Goal: Book appointment/travel/reservation

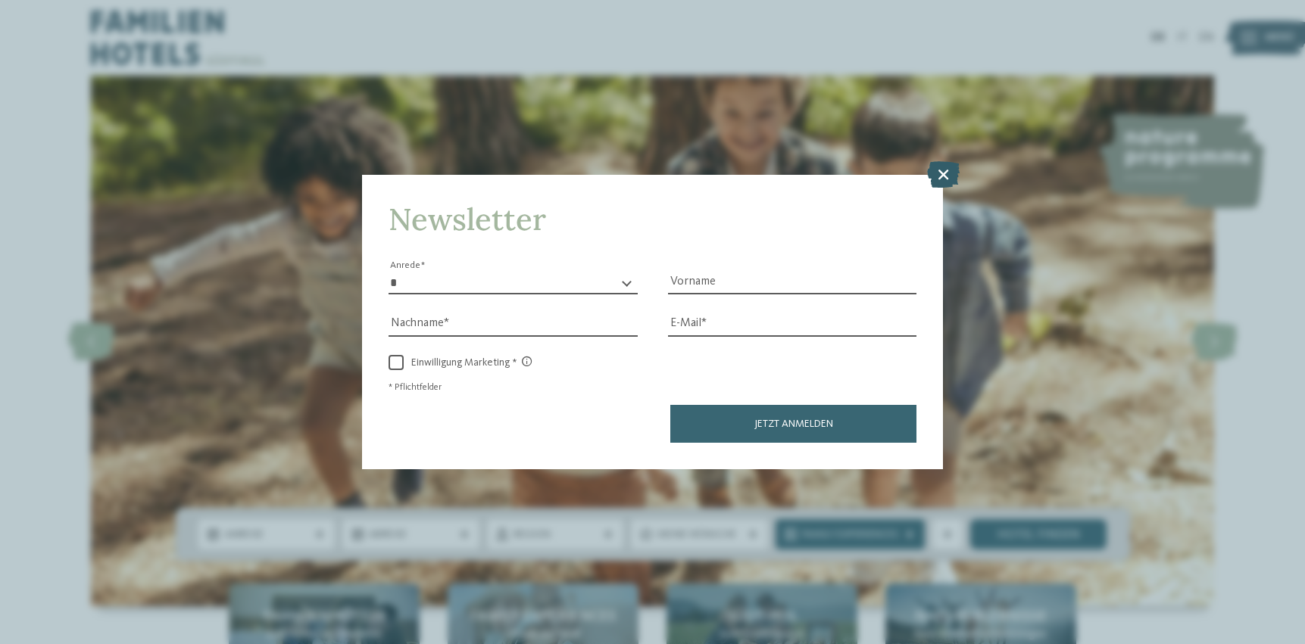
click at [943, 175] on icon at bounding box center [943, 174] width 33 height 26
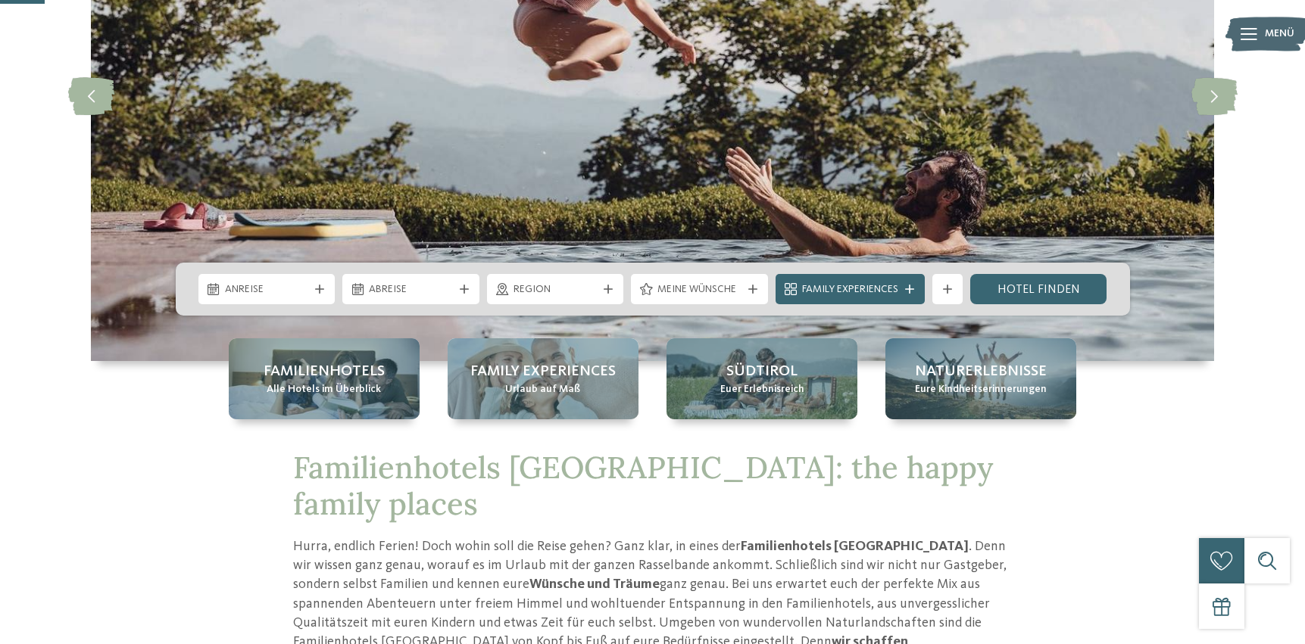
scroll to position [248, 0]
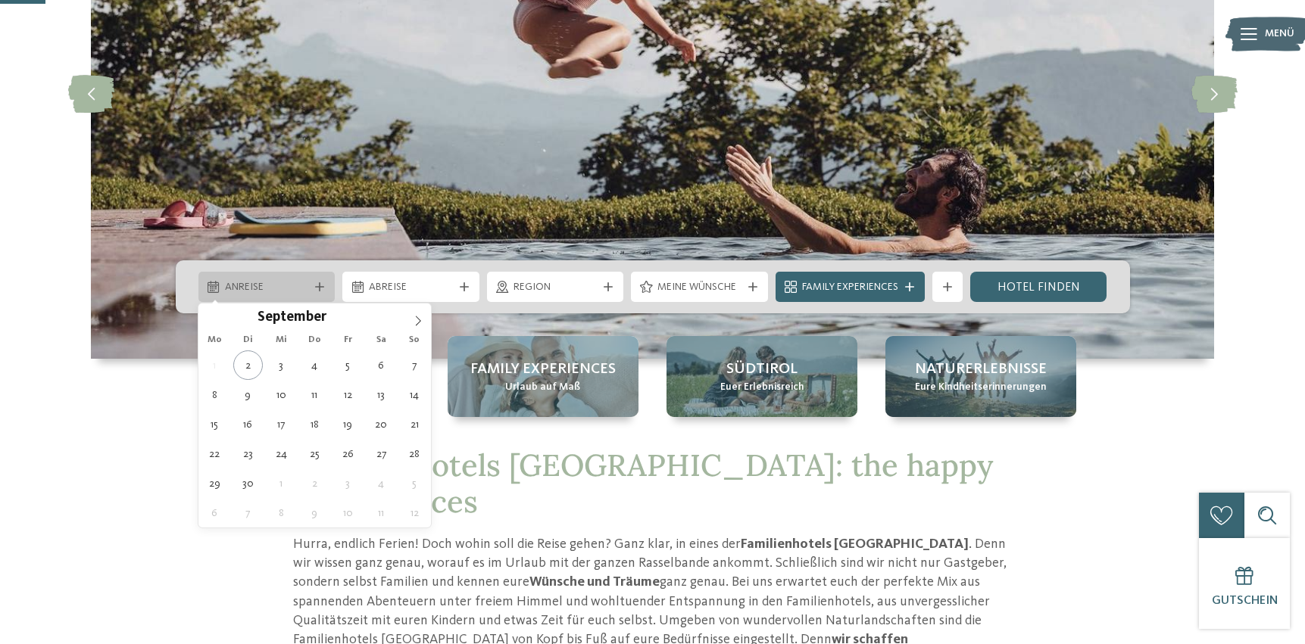
click at [308, 282] on div "Anreise" at bounding box center [267, 287] width 92 height 17
type div "[DATE]"
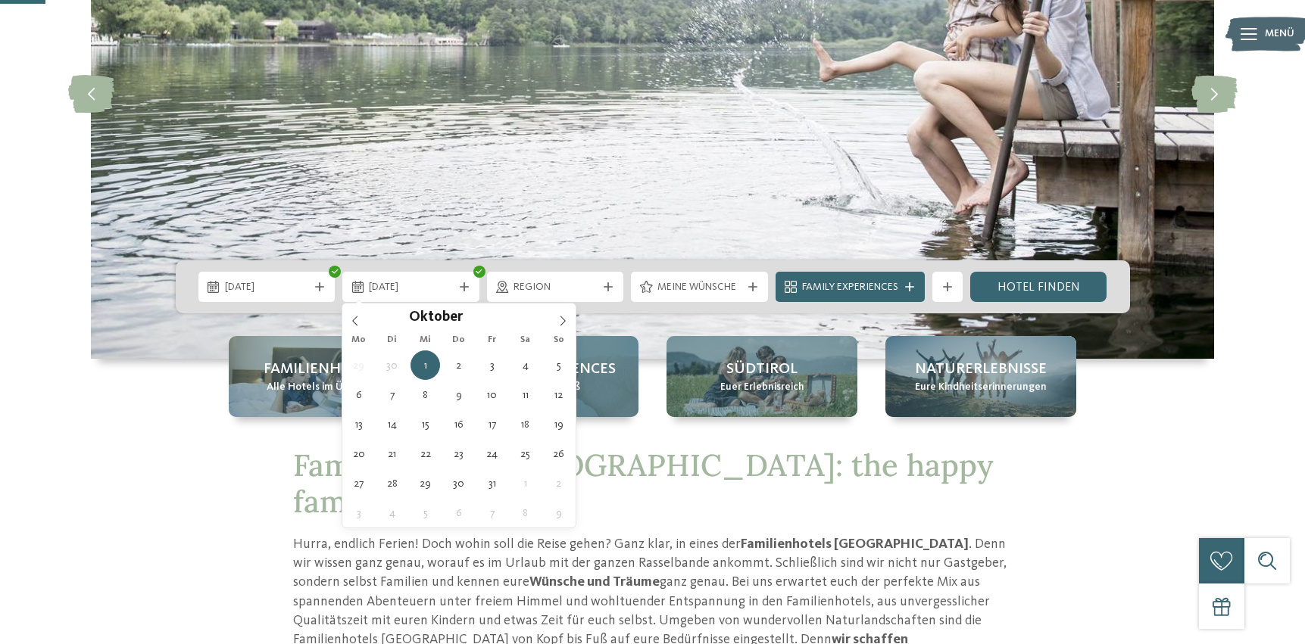
type div "05.10.2025"
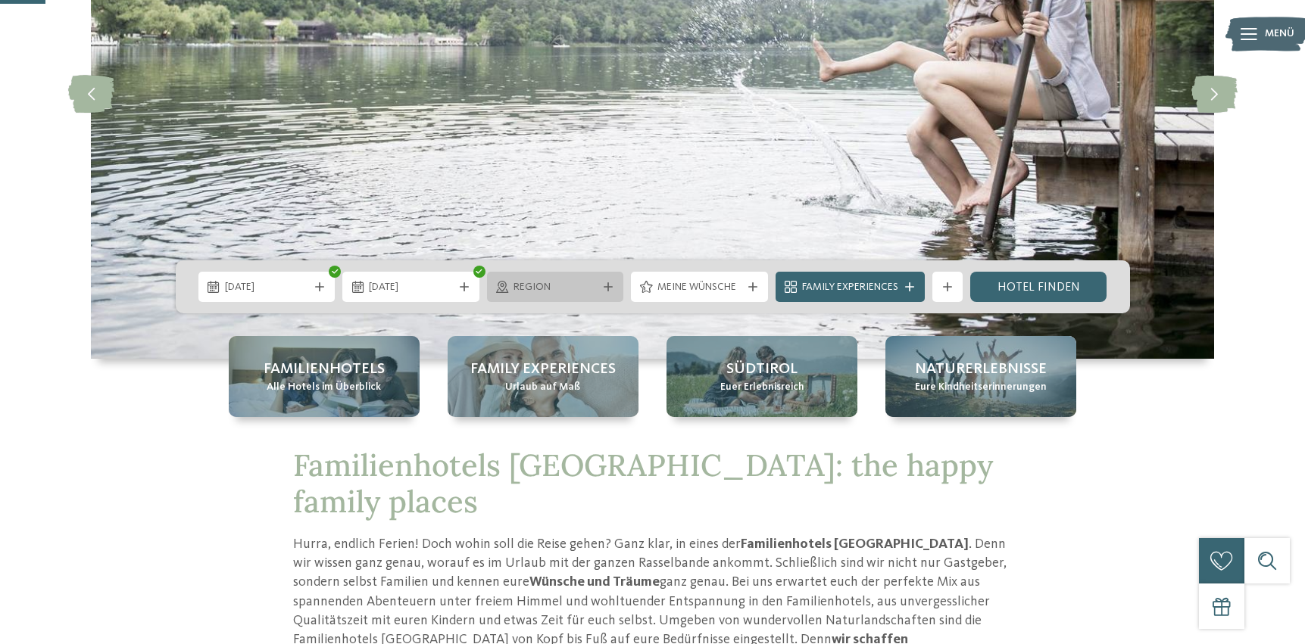
click at [566, 291] on span "Region" at bounding box center [555, 287] width 84 height 15
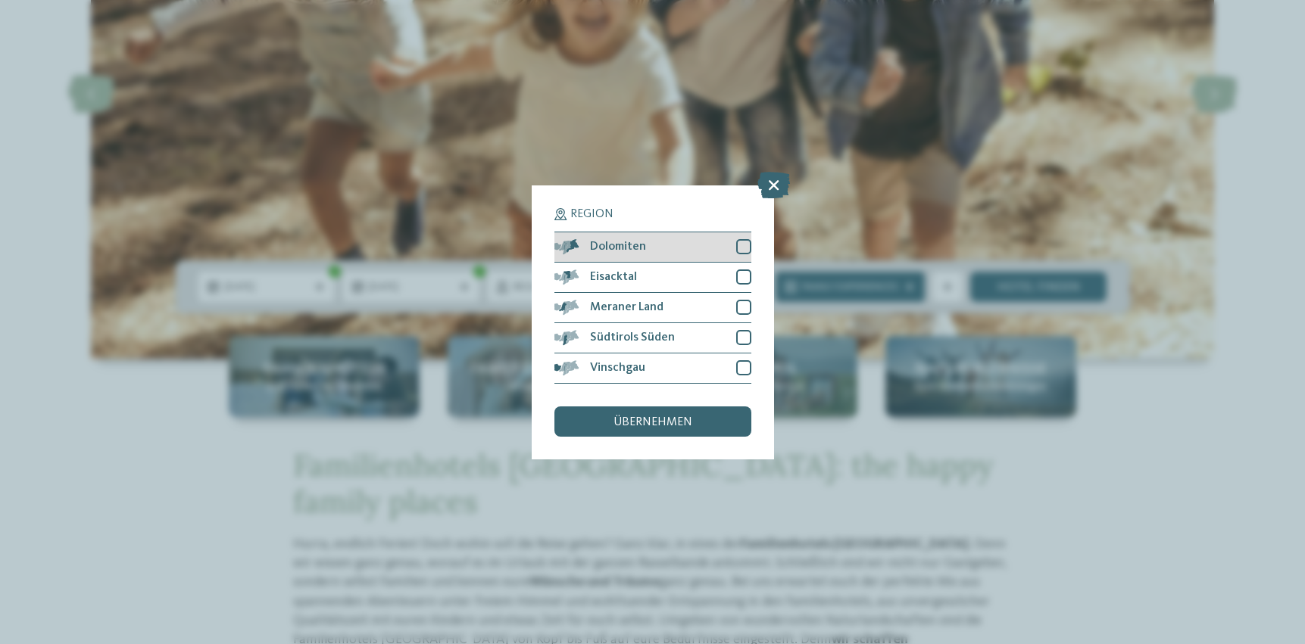
click at [746, 245] on div at bounding box center [743, 246] width 15 height 15
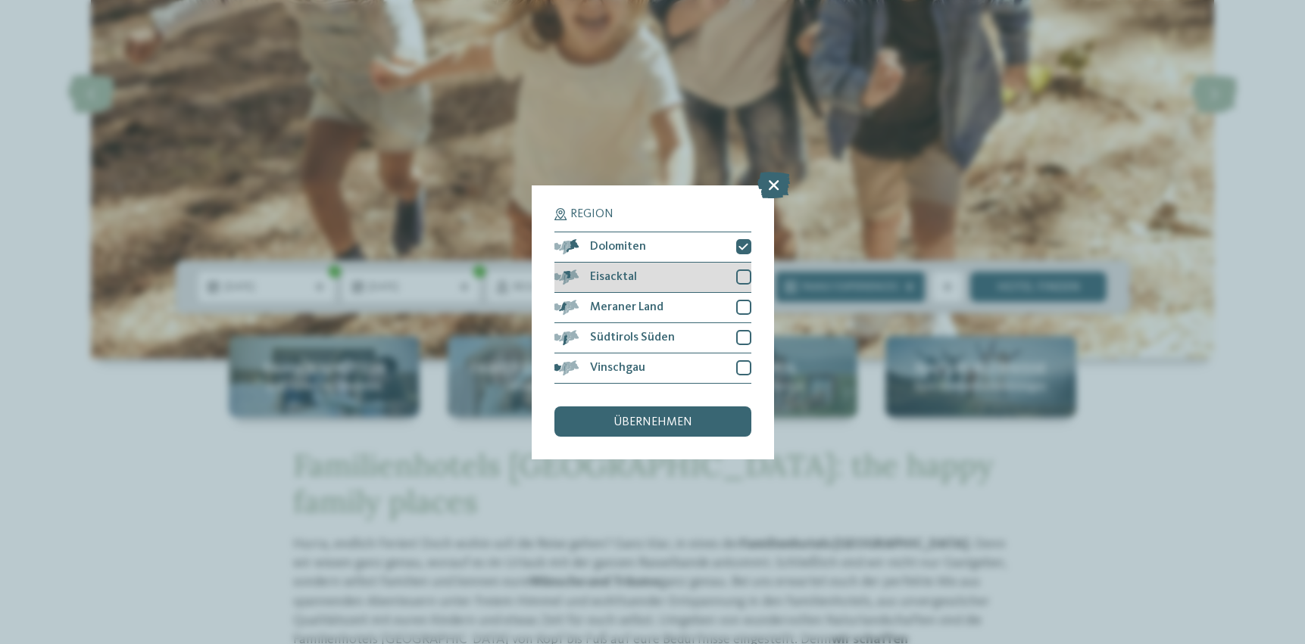
click at [746, 279] on div at bounding box center [743, 277] width 15 height 15
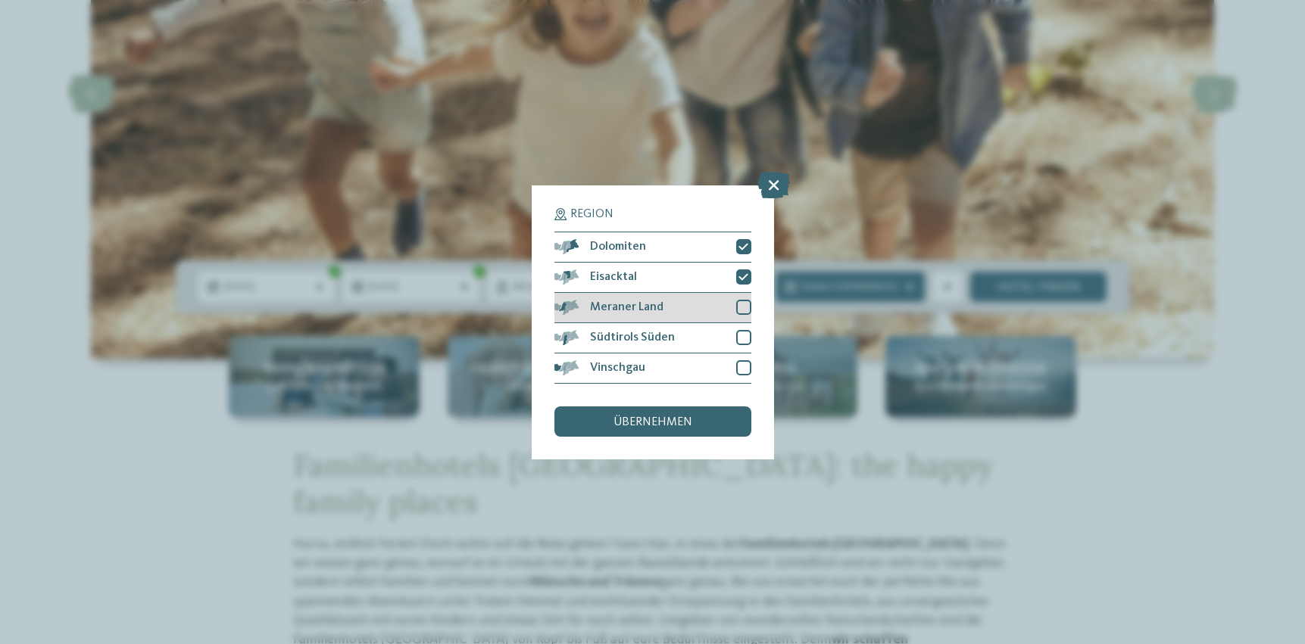
click at [746, 309] on div at bounding box center [743, 307] width 15 height 15
click at [742, 332] on div at bounding box center [743, 337] width 15 height 15
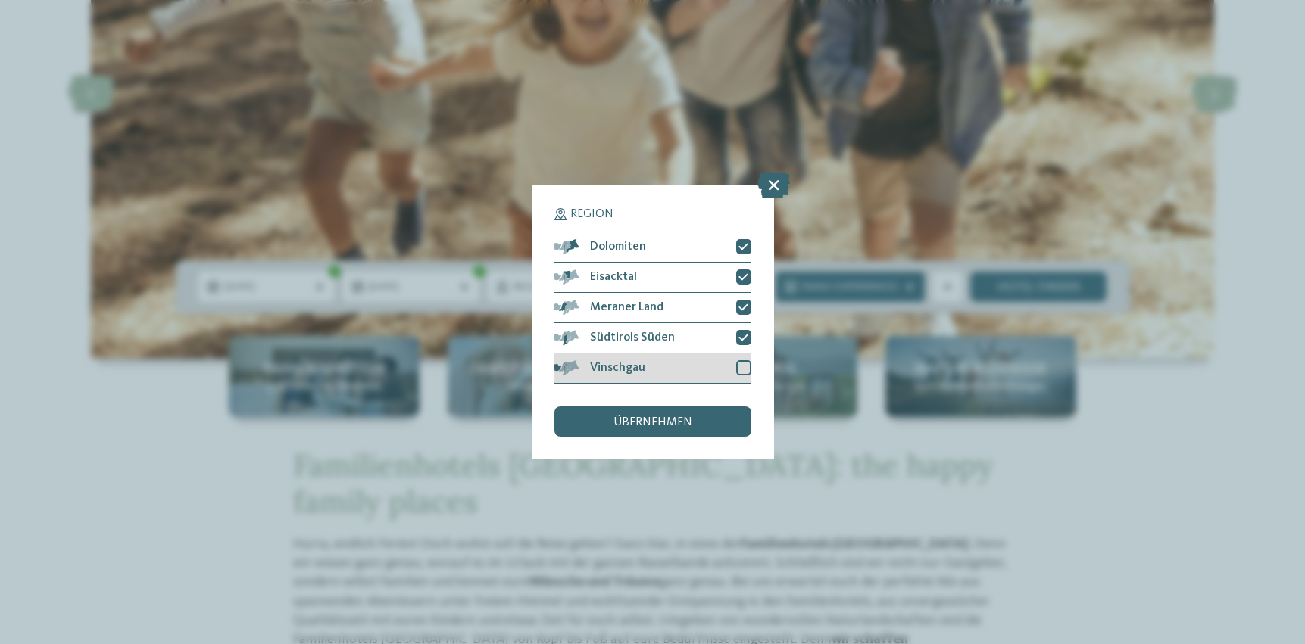
click at [744, 360] on div at bounding box center [743, 367] width 15 height 15
click at [695, 428] on div "übernehmen" at bounding box center [652, 422] width 197 height 30
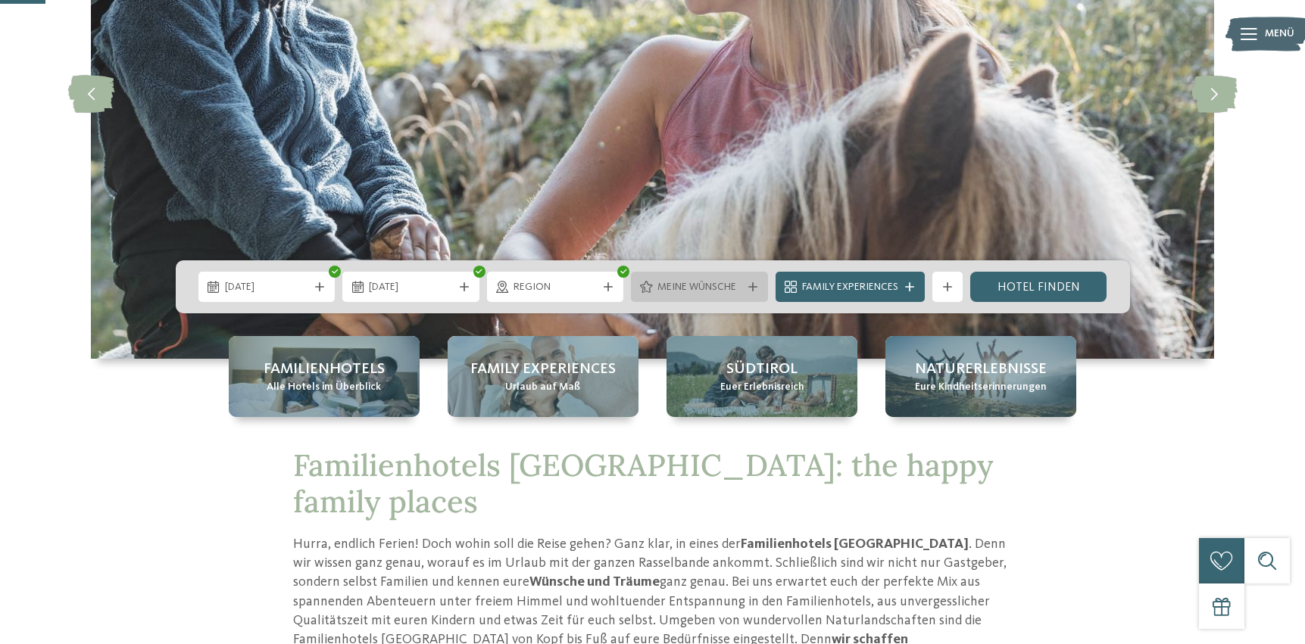
click at [717, 288] on span "Meine Wünsche" at bounding box center [699, 287] width 84 height 15
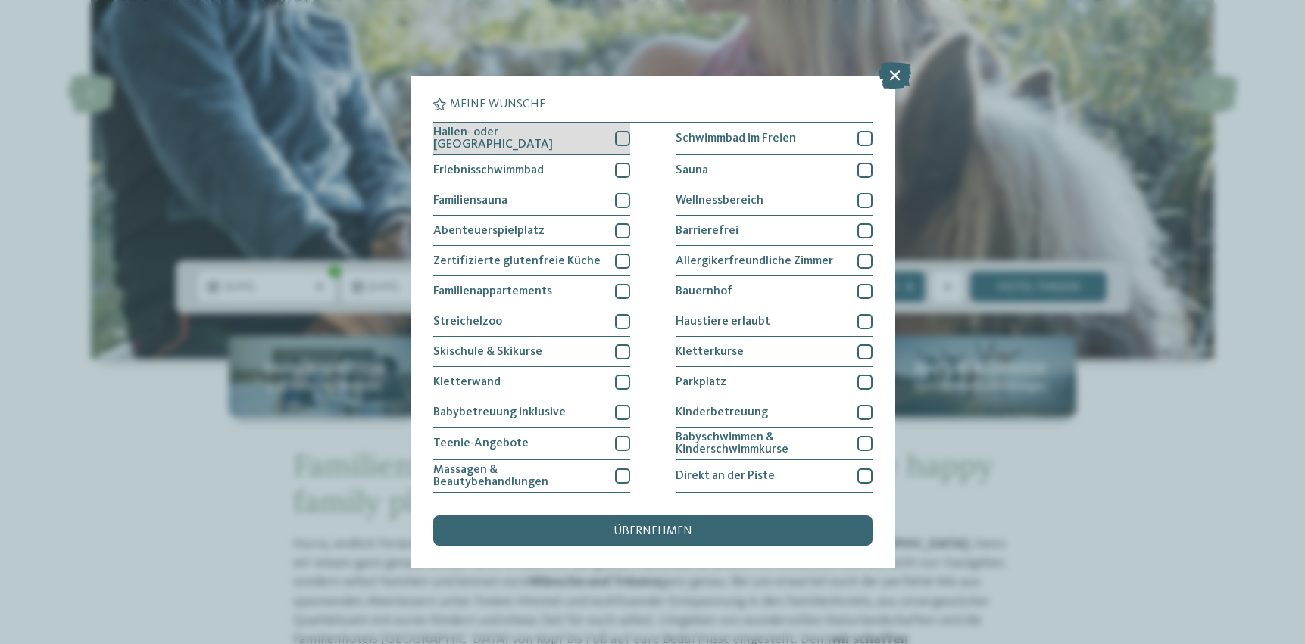
click at [625, 138] on div at bounding box center [622, 138] width 15 height 15
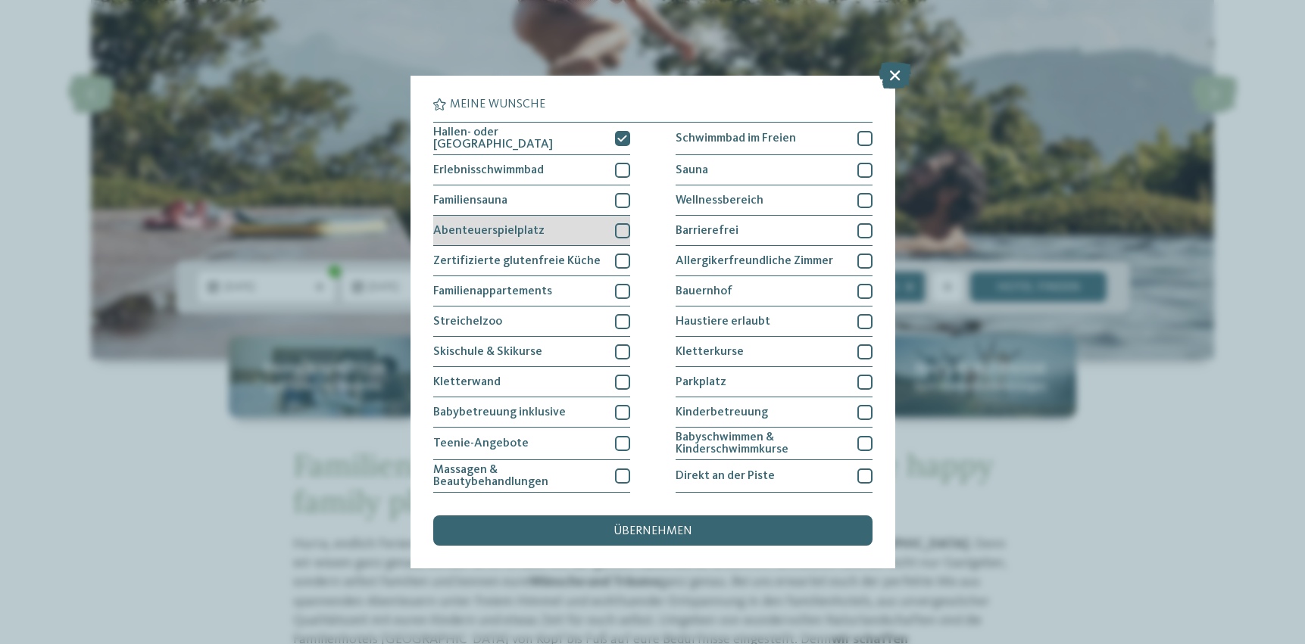
click at [622, 226] on div at bounding box center [622, 230] width 15 height 15
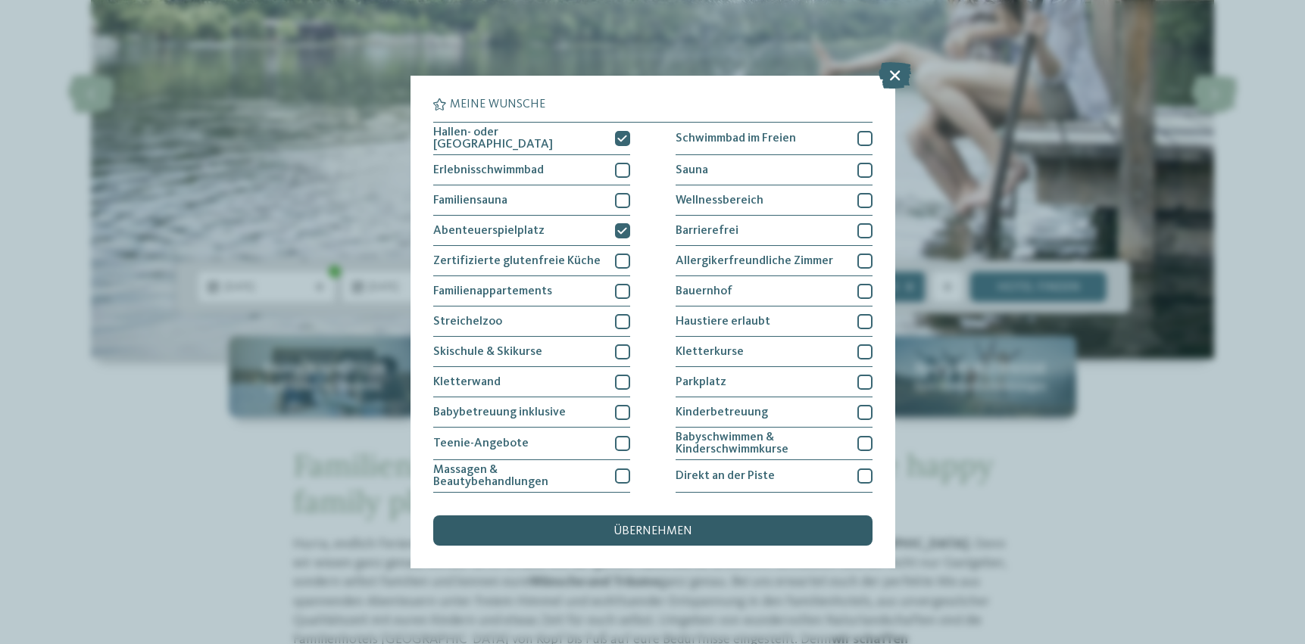
click at [665, 528] on span "übernehmen" at bounding box center [652, 531] width 79 height 12
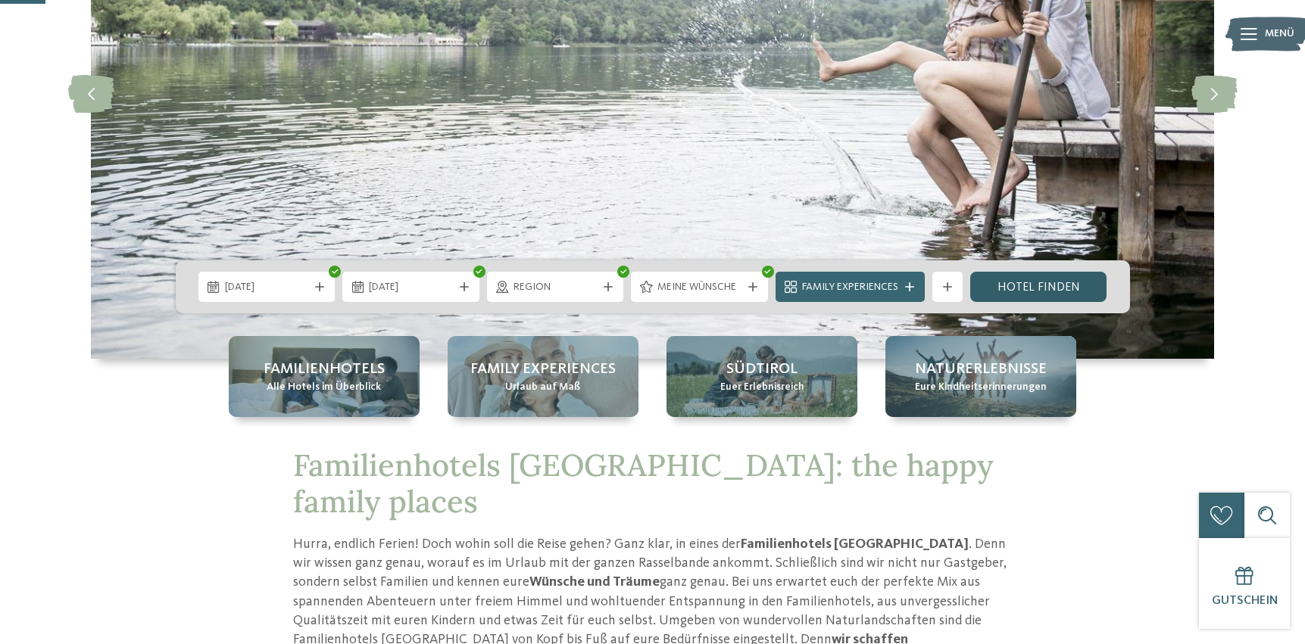
click at [993, 278] on link "Hotel finden" at bounding box center [1038, 287] width 137 height 30
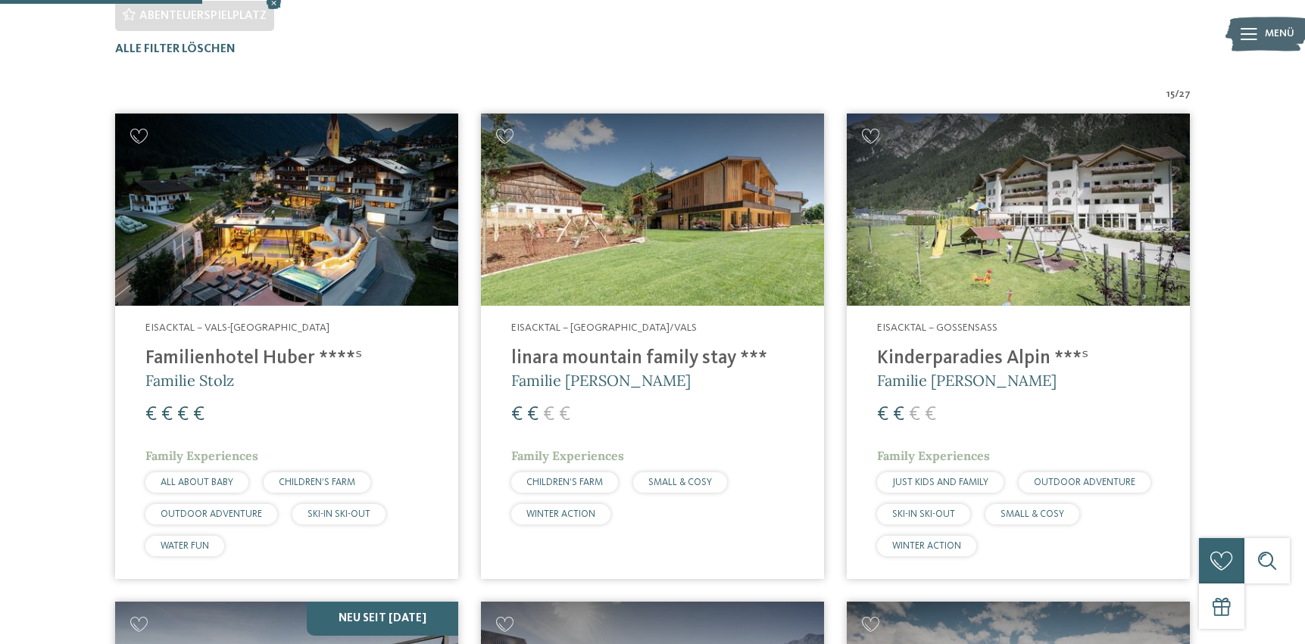
scroll to position [511, 0]
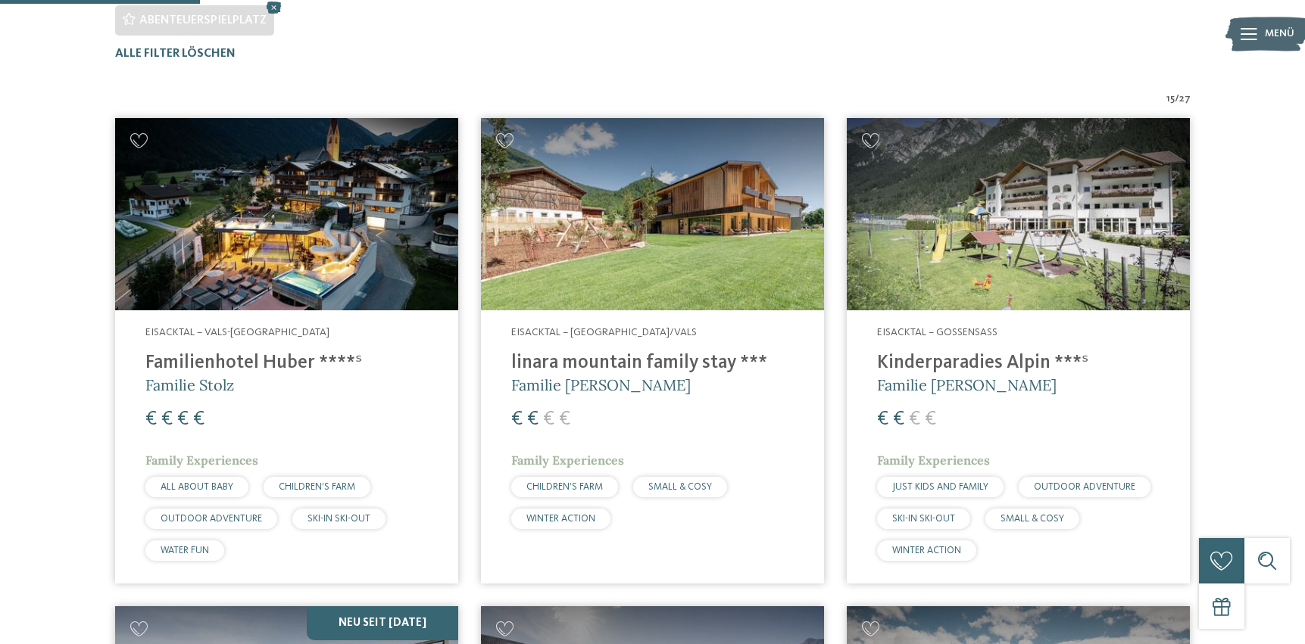
click at [616, 219] on img at bounding box center [652, 214] width 343 height 193
click at [940, 232] on img at bounding box center [1017, 214] width 343 height 193
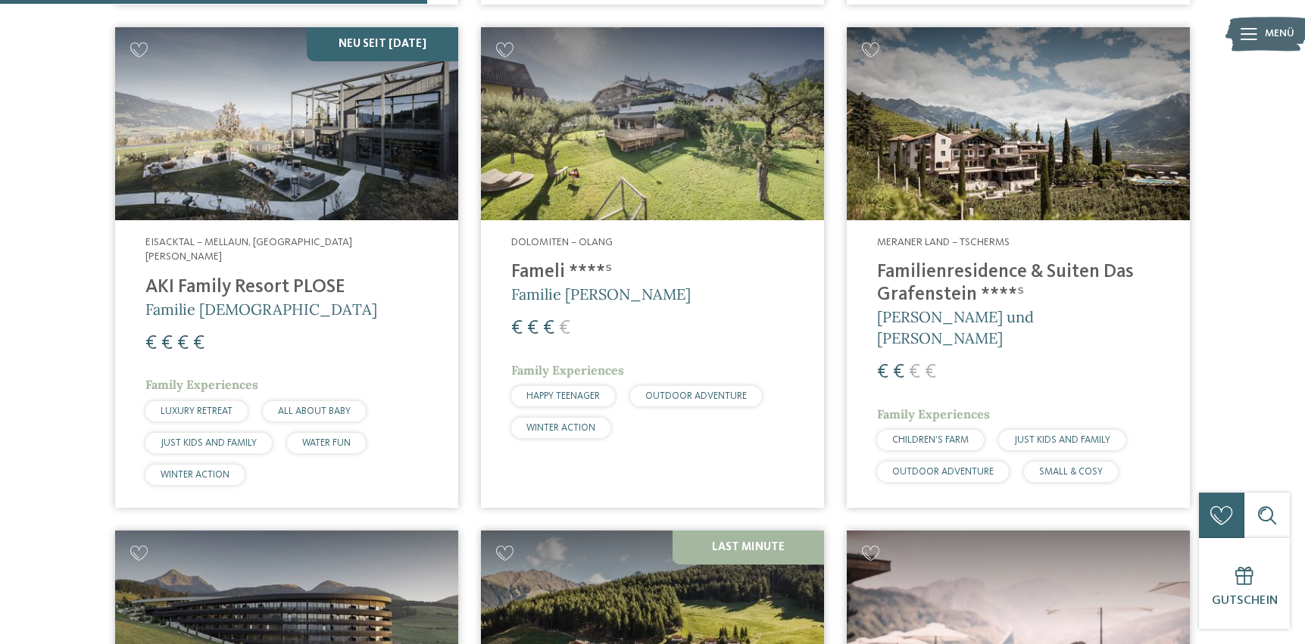
scroll to position [1091, 0]
click at [991, 179] on img at bounding box center [1017, 122] width 343 height 193
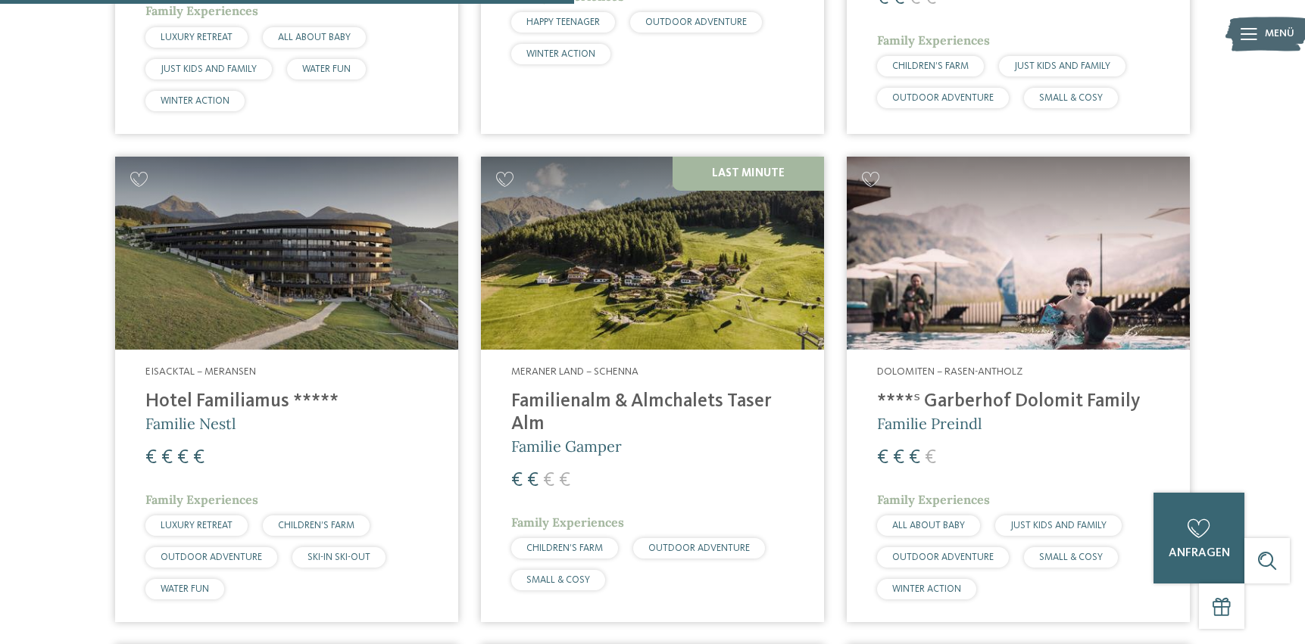
scroll to position [1467, 0]
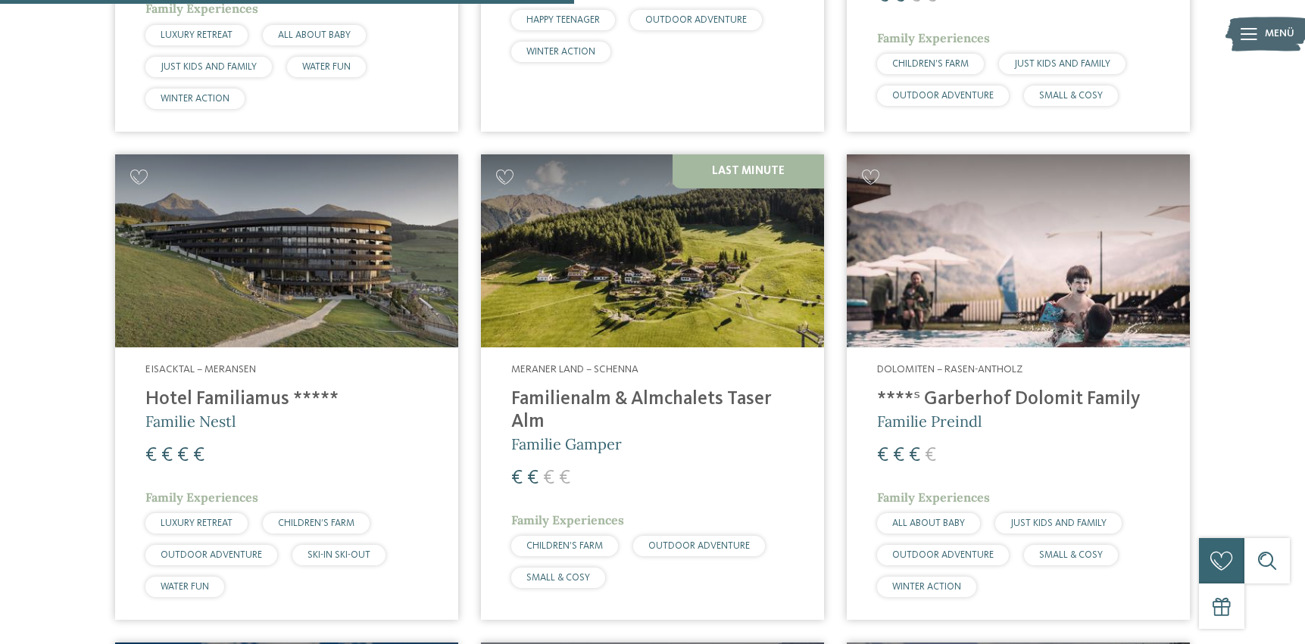
click at [668, 245] on img at bounding box center [652, 250] width 343 height 193
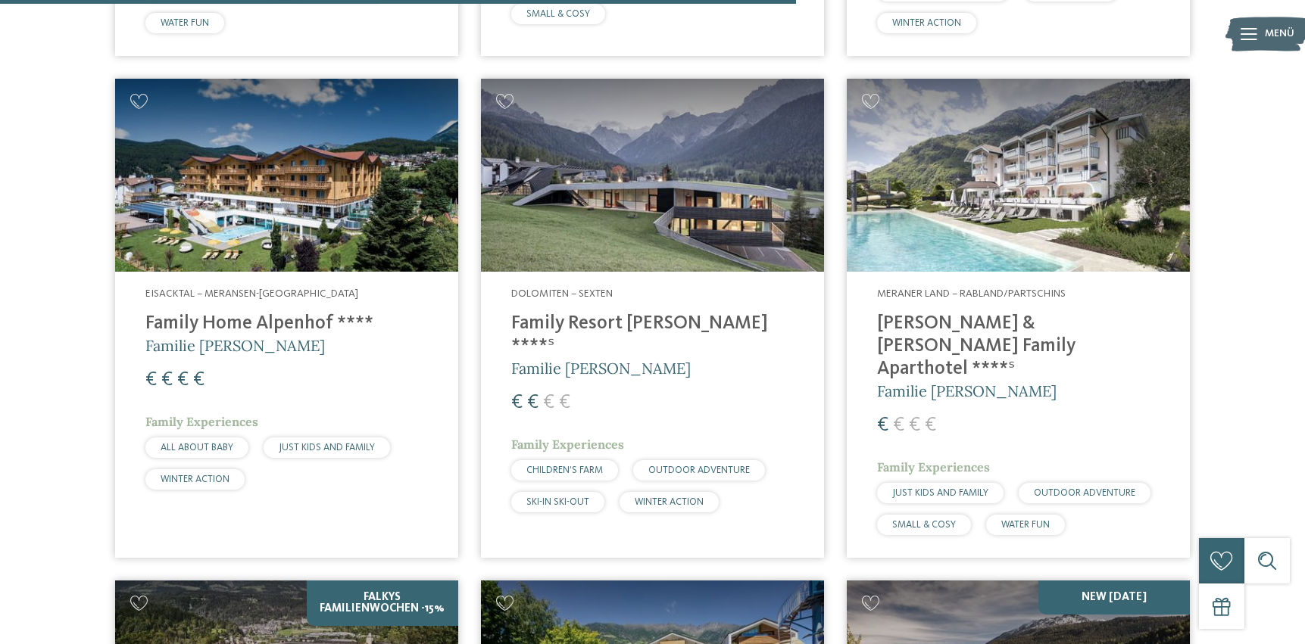
scroll to position [2043, 0]
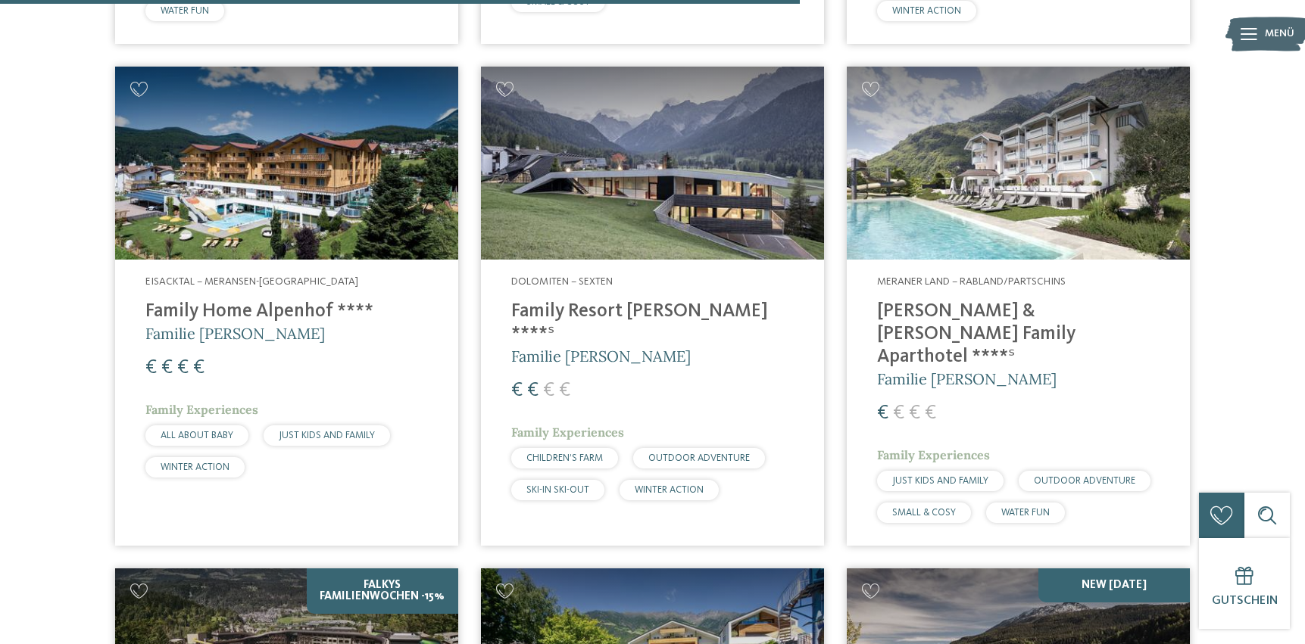
click at [971, 160] on img at bounding box center [1017, 163] width 343 height 193
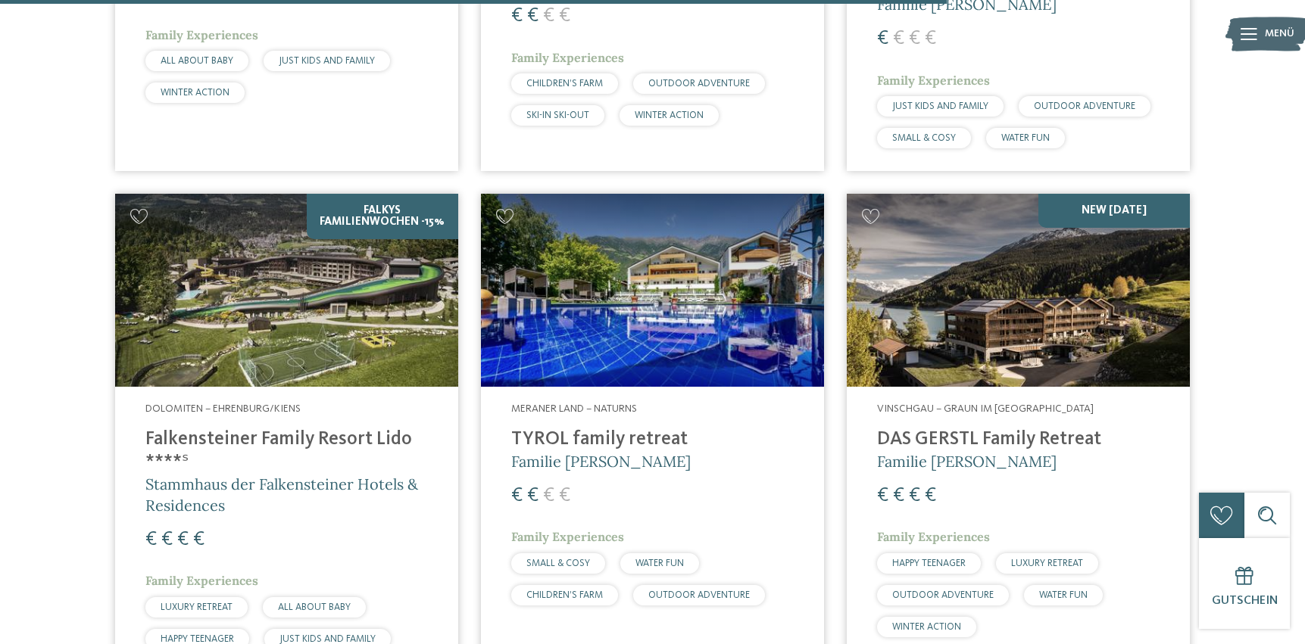
scroll to position [2418, 0]
click at [655, 270] on img at bounding box center [652, 289] width 343 height 193
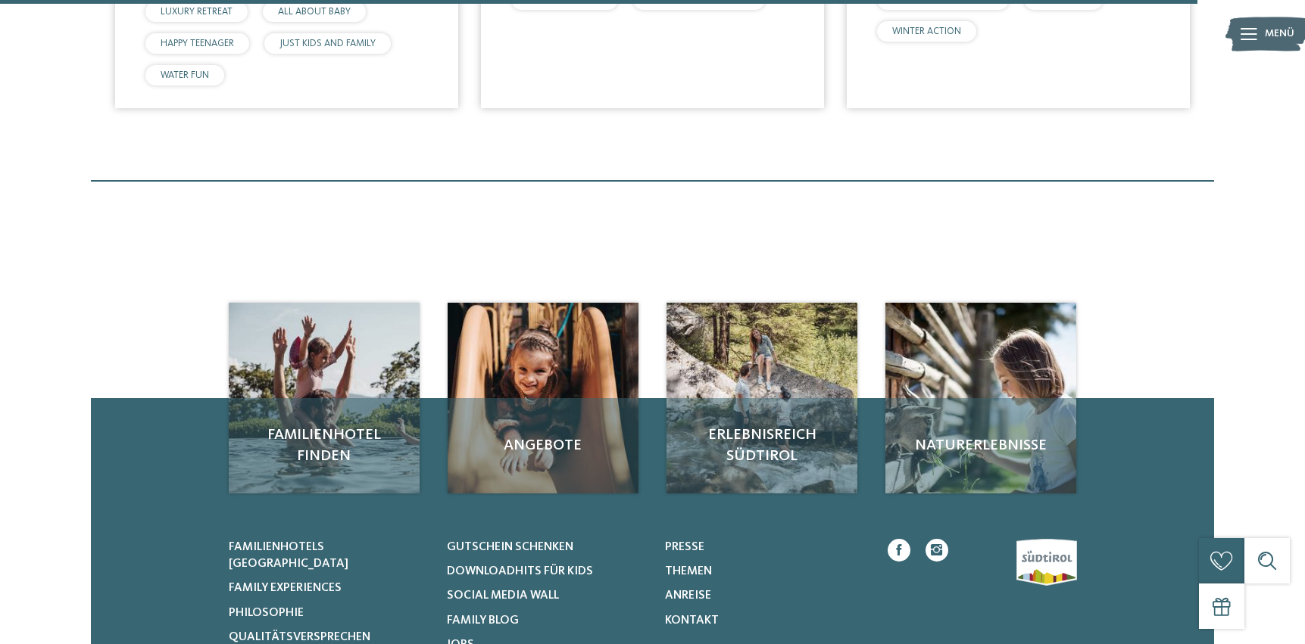
scroll to position [3011, 0]
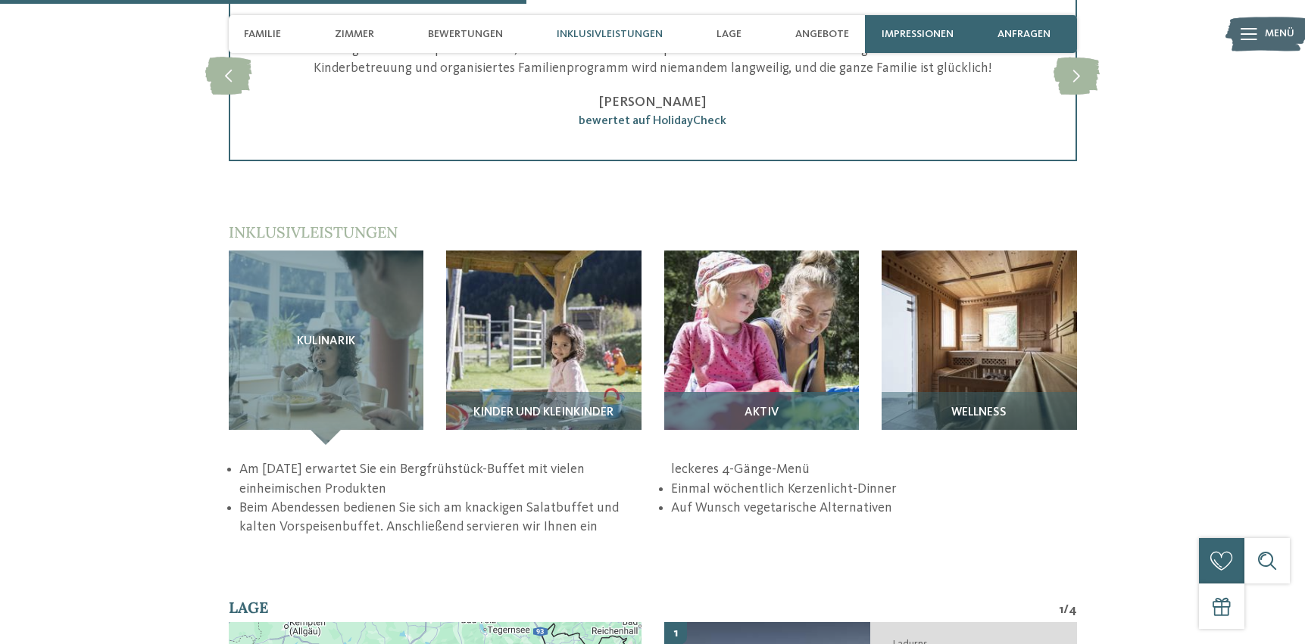
scroll to position [2070, 0]
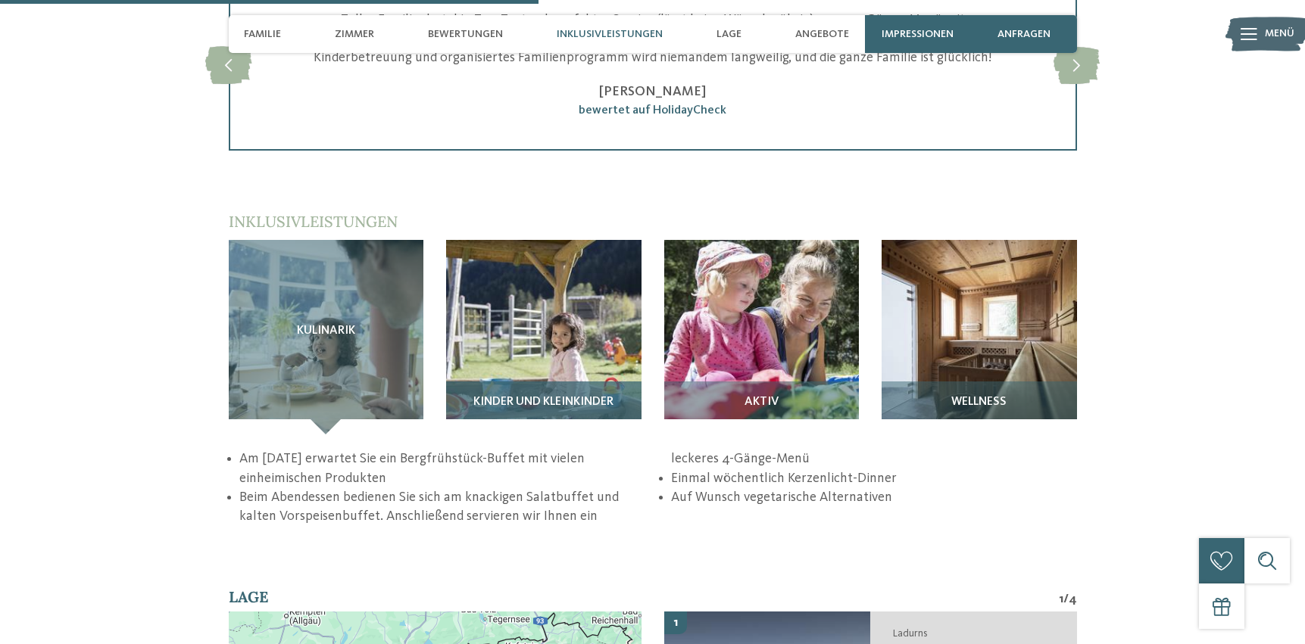
click at [594, 326] on img at bounding box center [543, 337] width 195 height 195
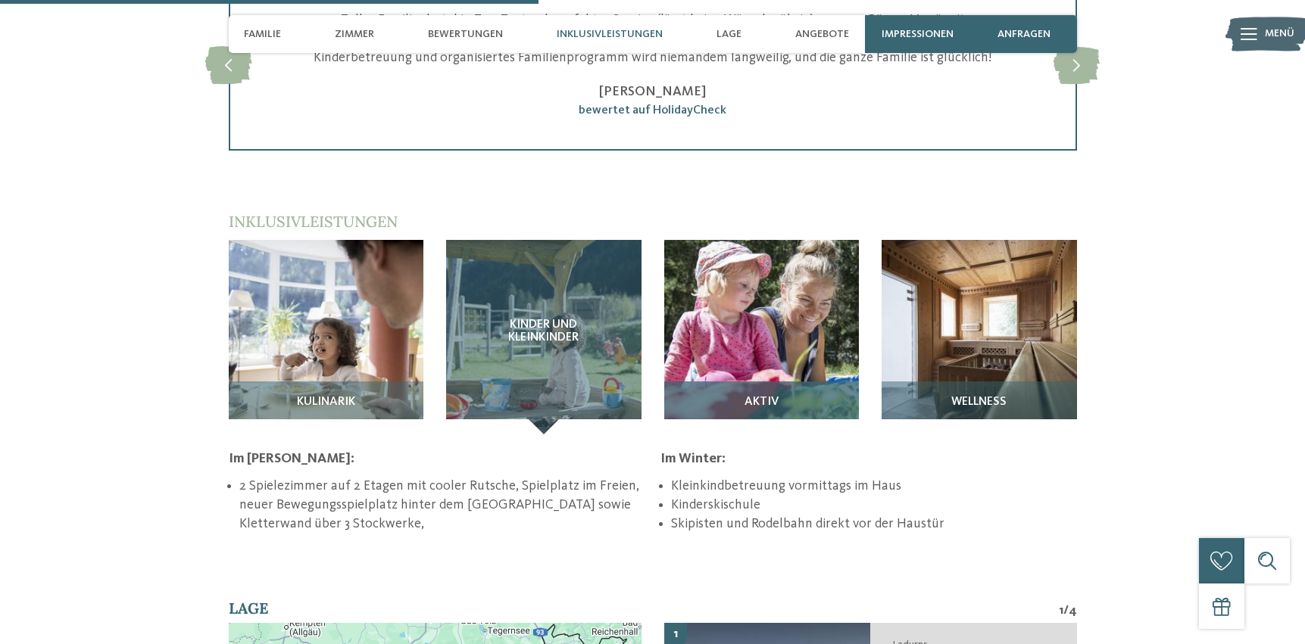
click at [754, 342] on img at bounding box center [761, 337] width 195 height 195
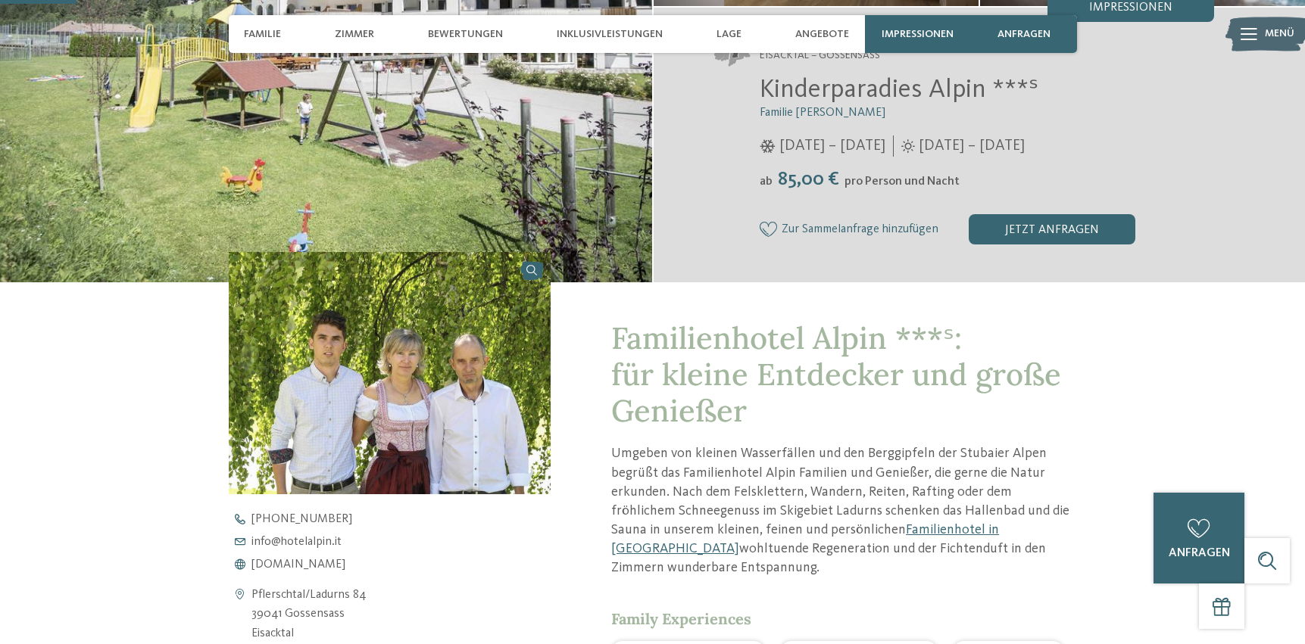
scroll to position [297, 0]
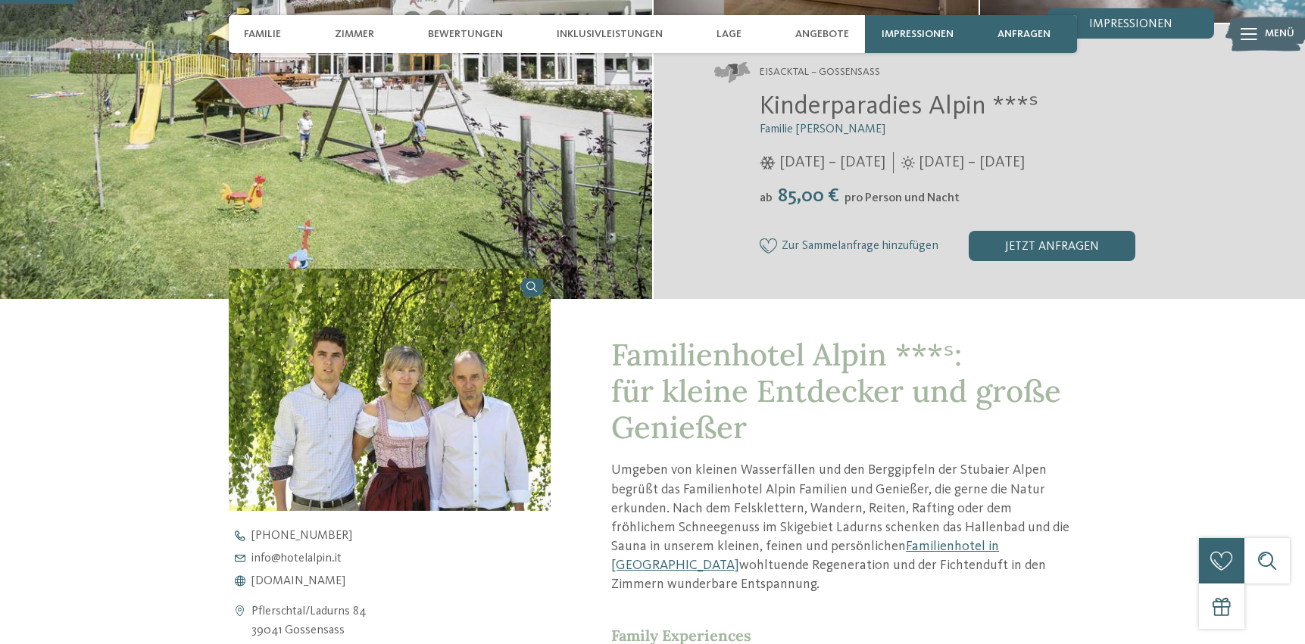
click at [771, 245] on icon at bounding box center [768, 245] width 18 height 15
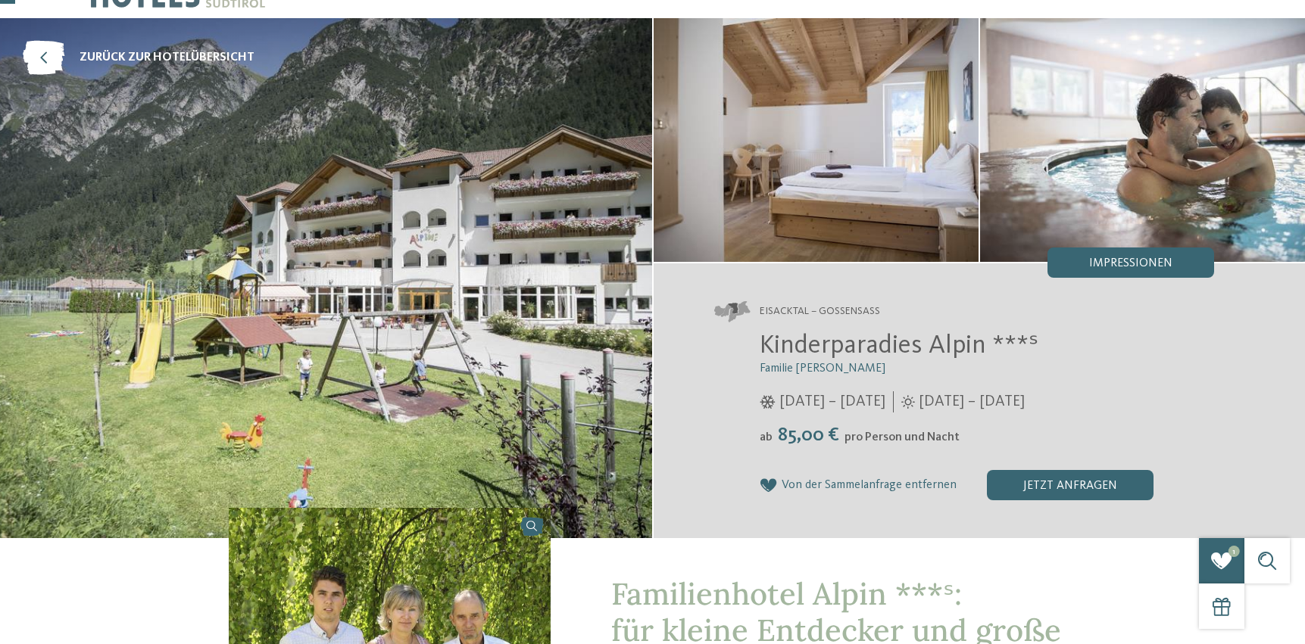
scroll to position [53, 0]
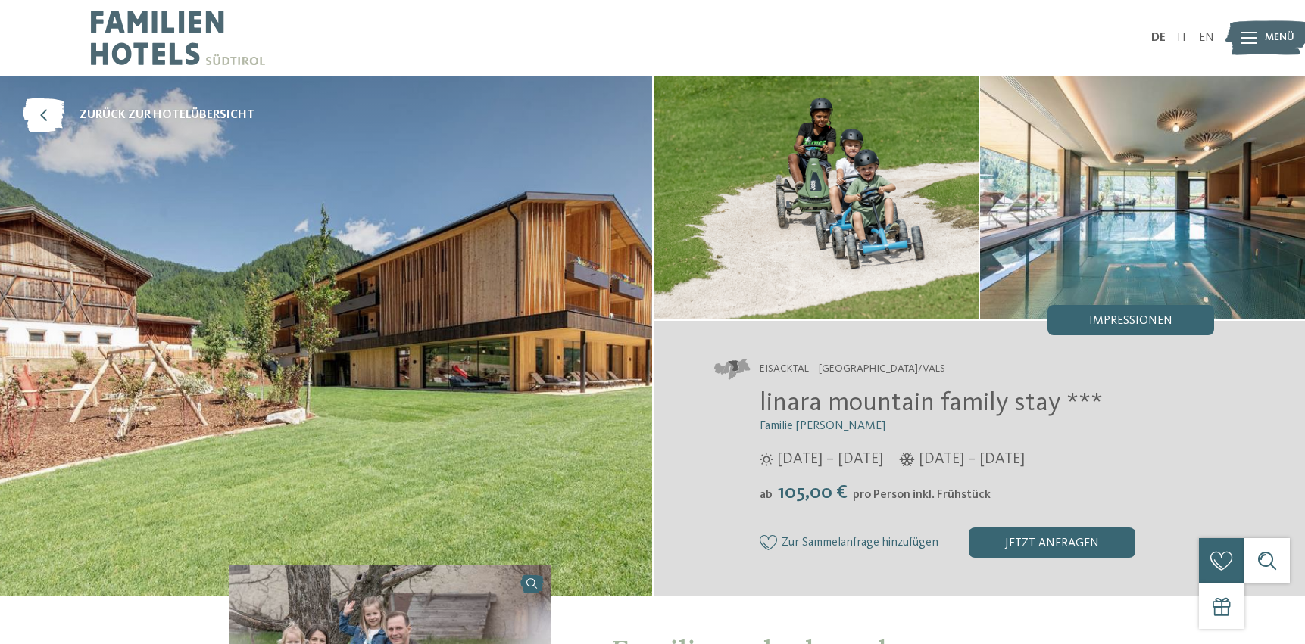
click at [528, 258] on img at bounding box center [326, 336] width 652 height 520
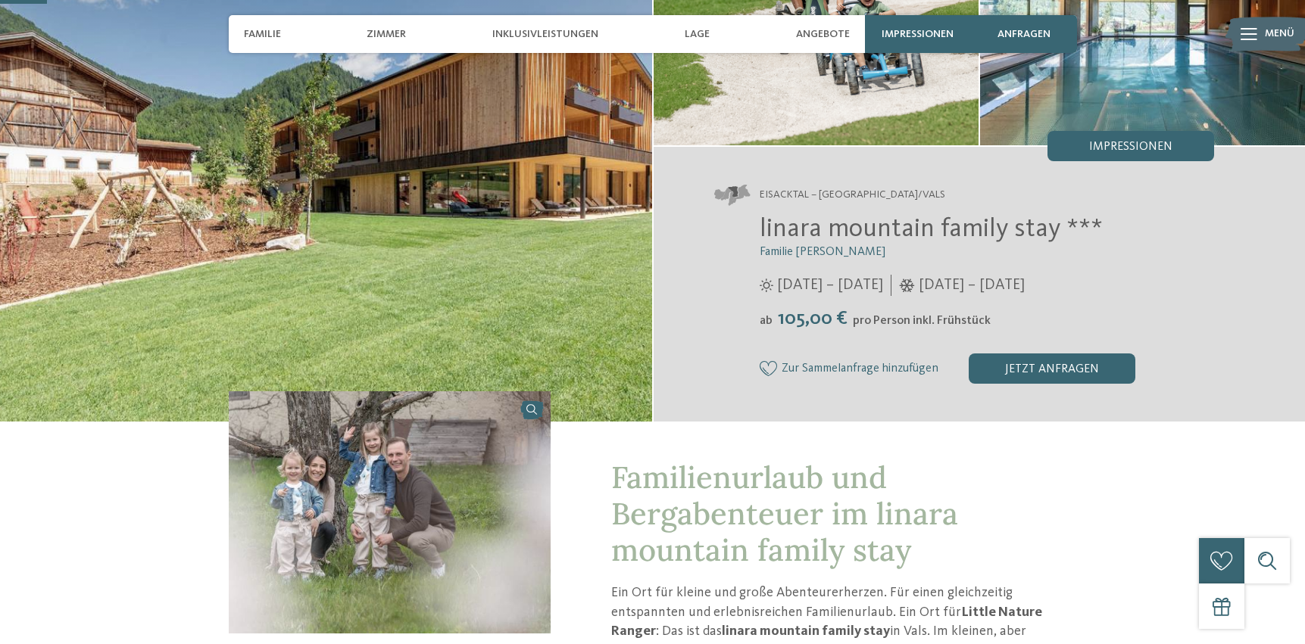
scroll to position [185, 0]
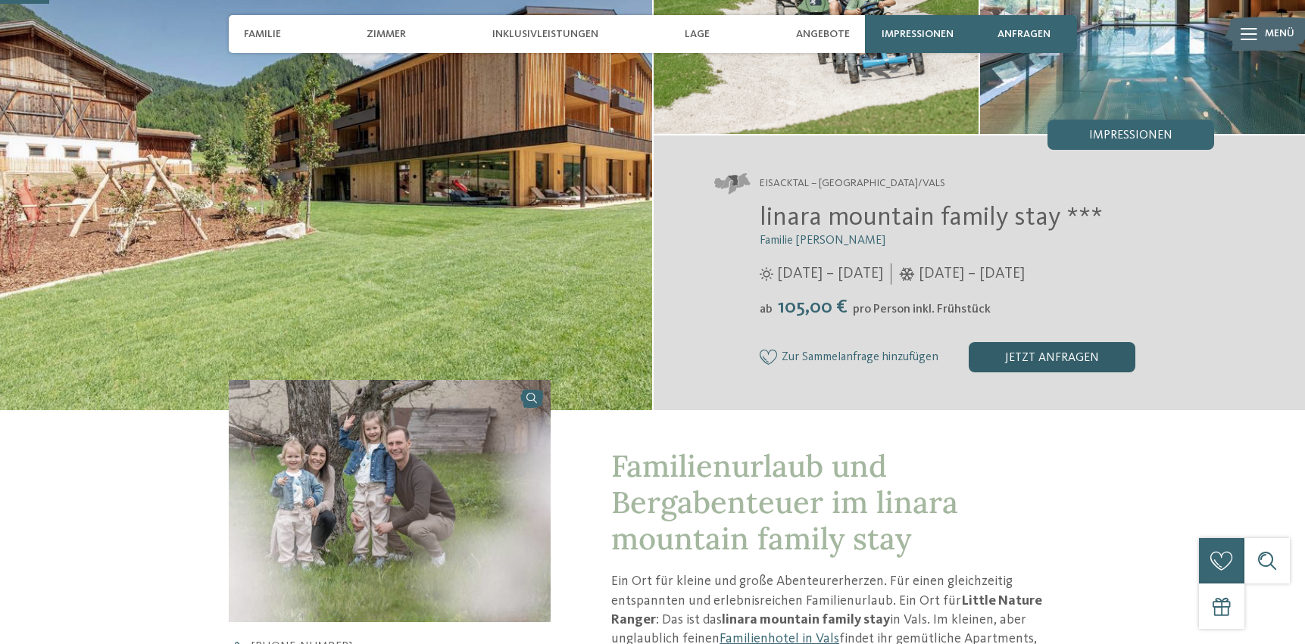
click at [1024, 351] on div "jetzt anfragen" at bounding box center [1051, 357] width 167 height 30
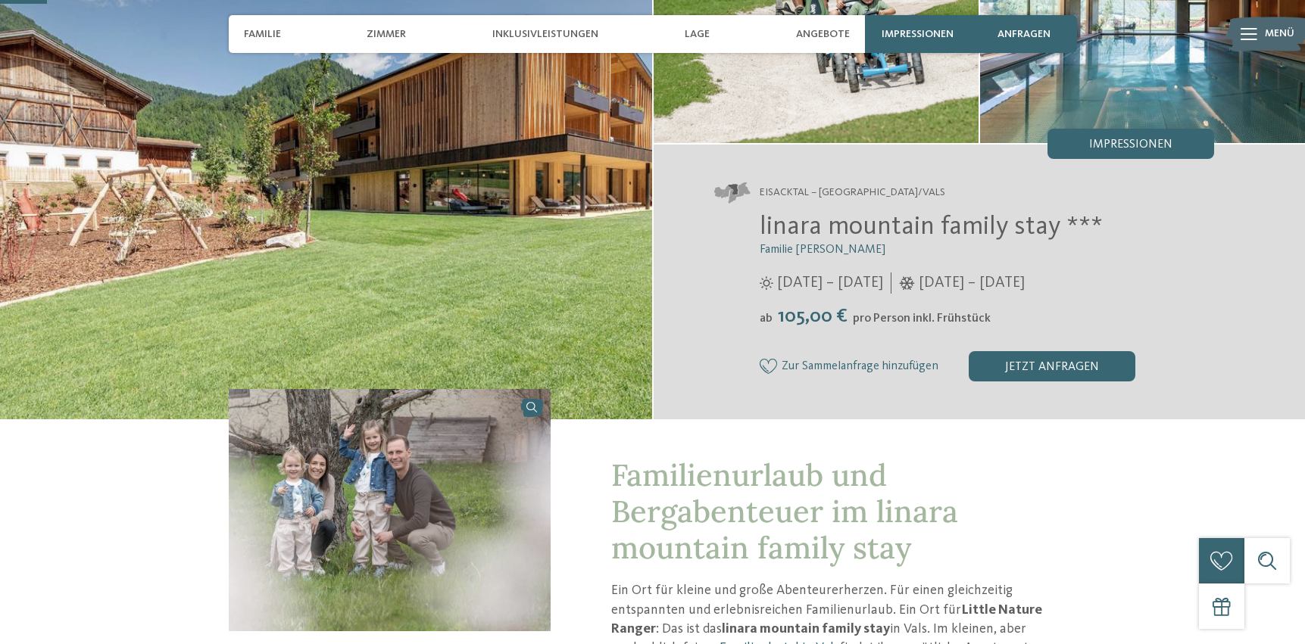
scroll to position [175, 0]
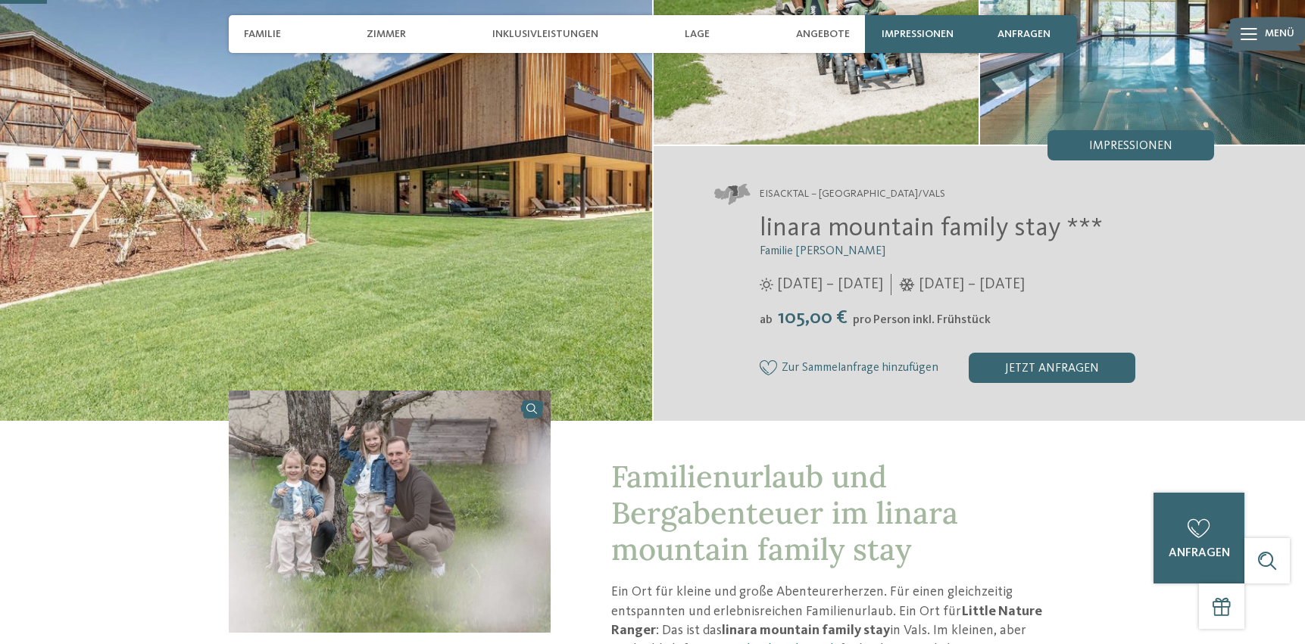
click at [768, 368] on icon at bounding box center [768, 367] width 18 height 15
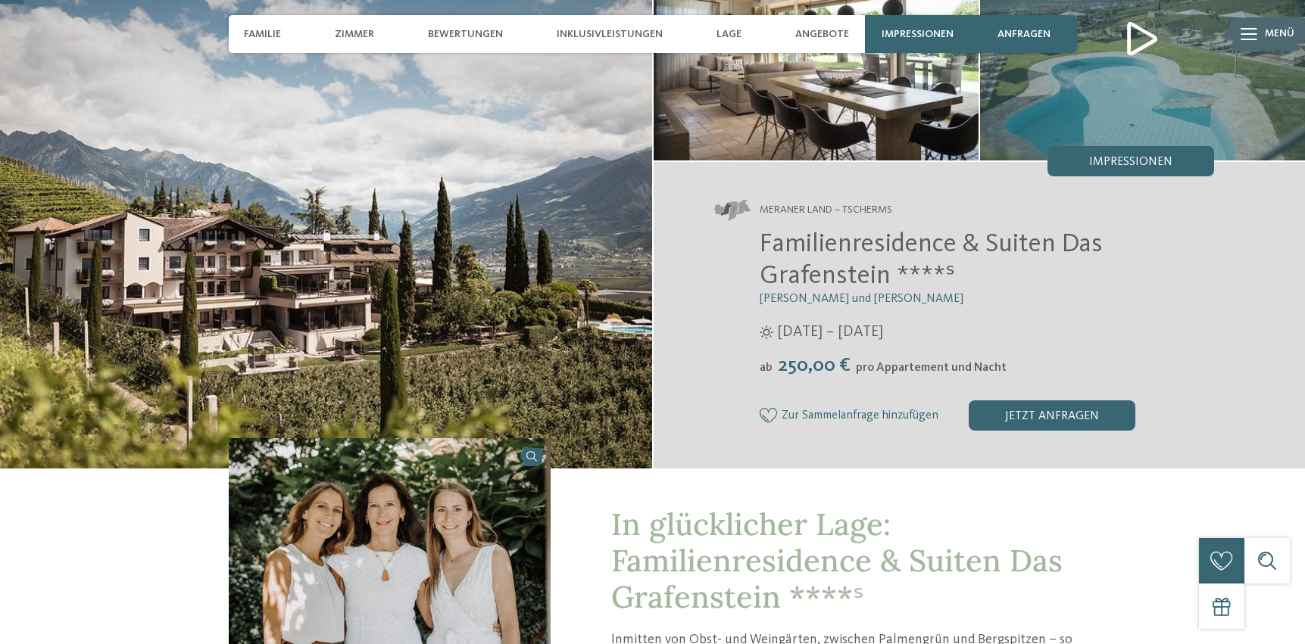
scroll to position [168, 0]
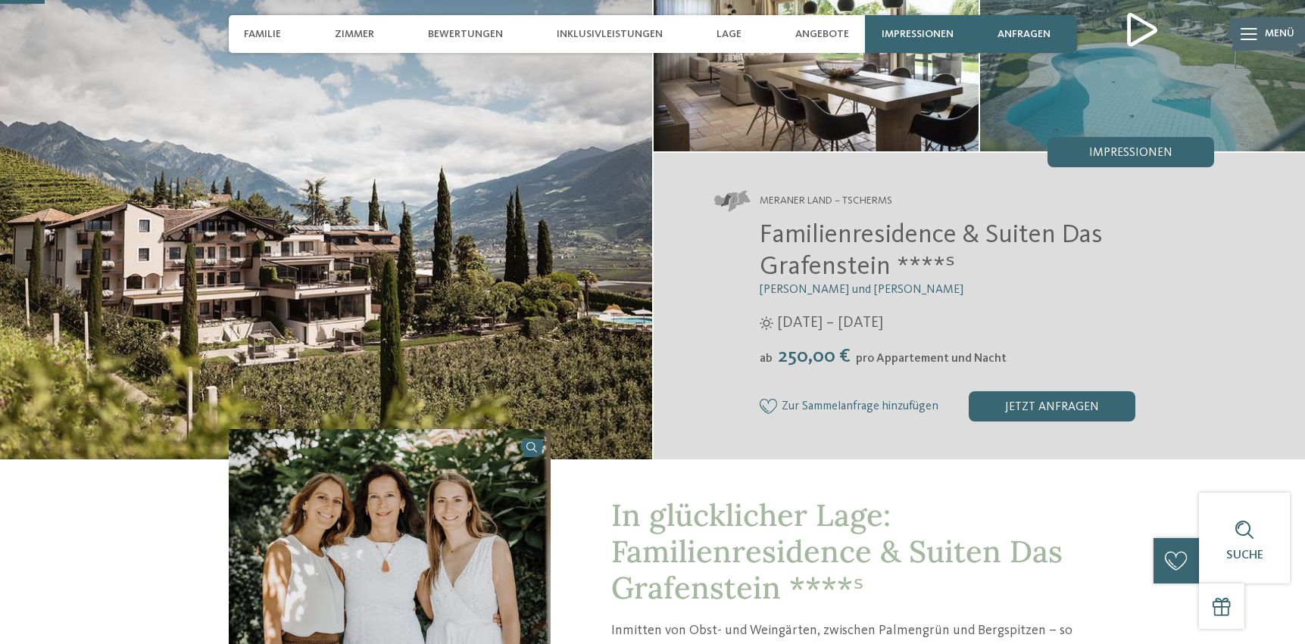
click at [765, 412] on icon at bounding box center [768, 406] width 18 height 15
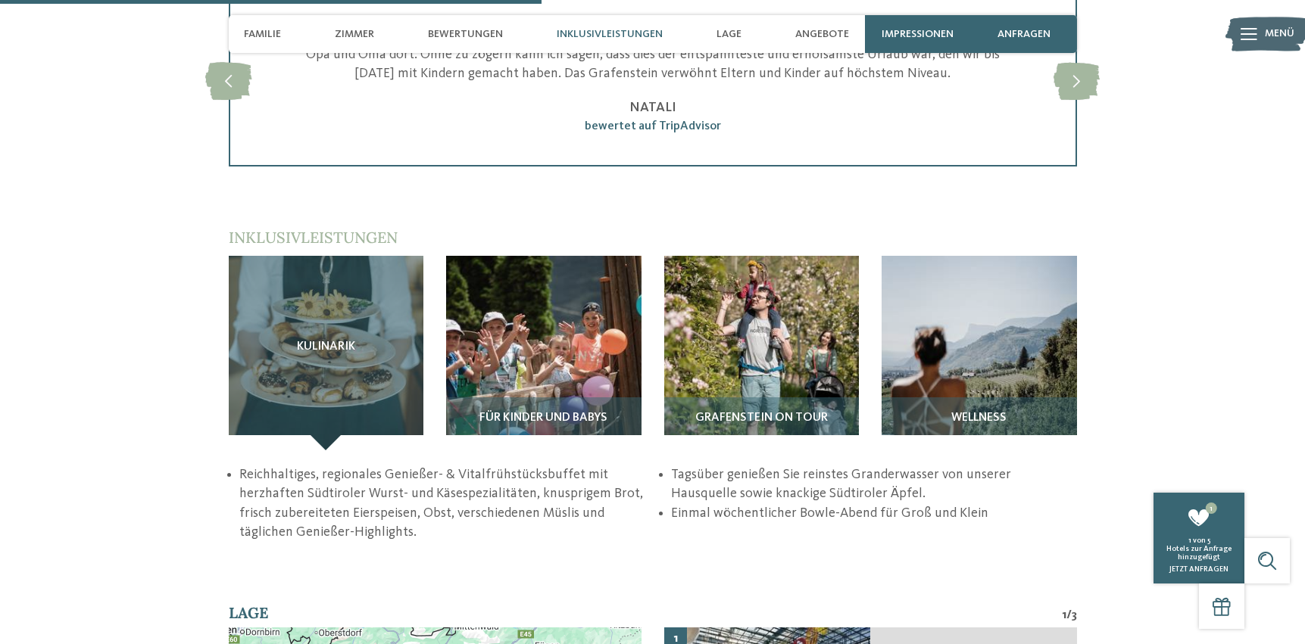
scroll to position [2046, 0]
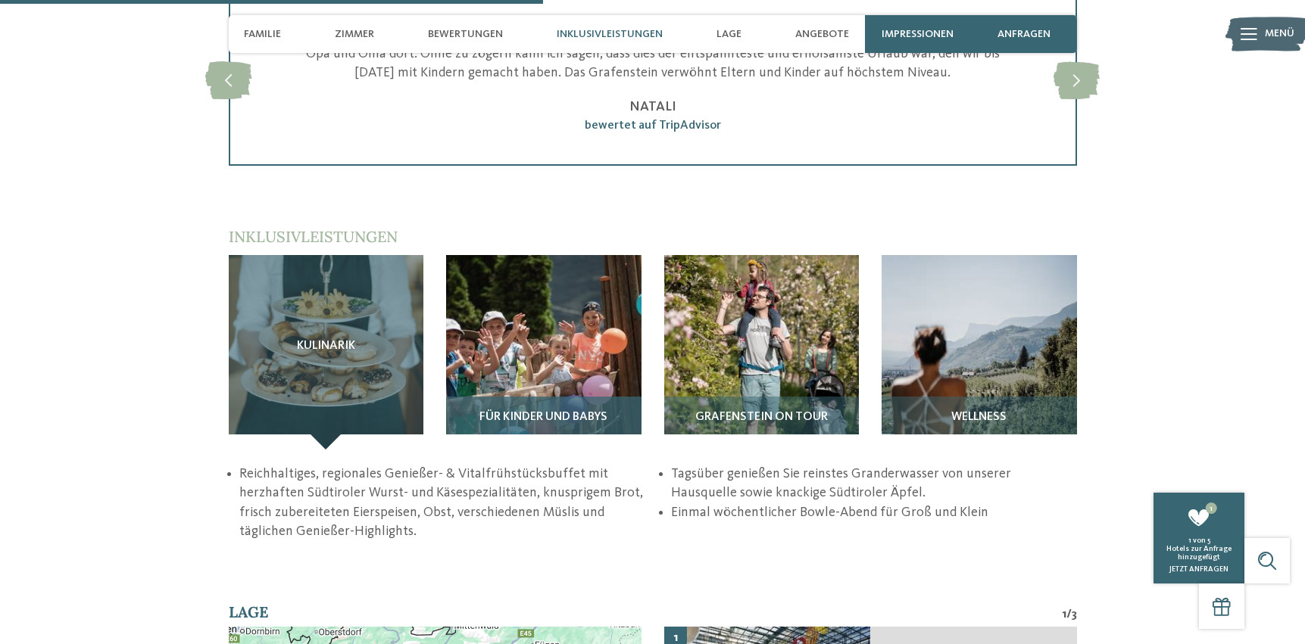
click at [598, 309] on img at bounding box center [543, 352] width 195 height 195
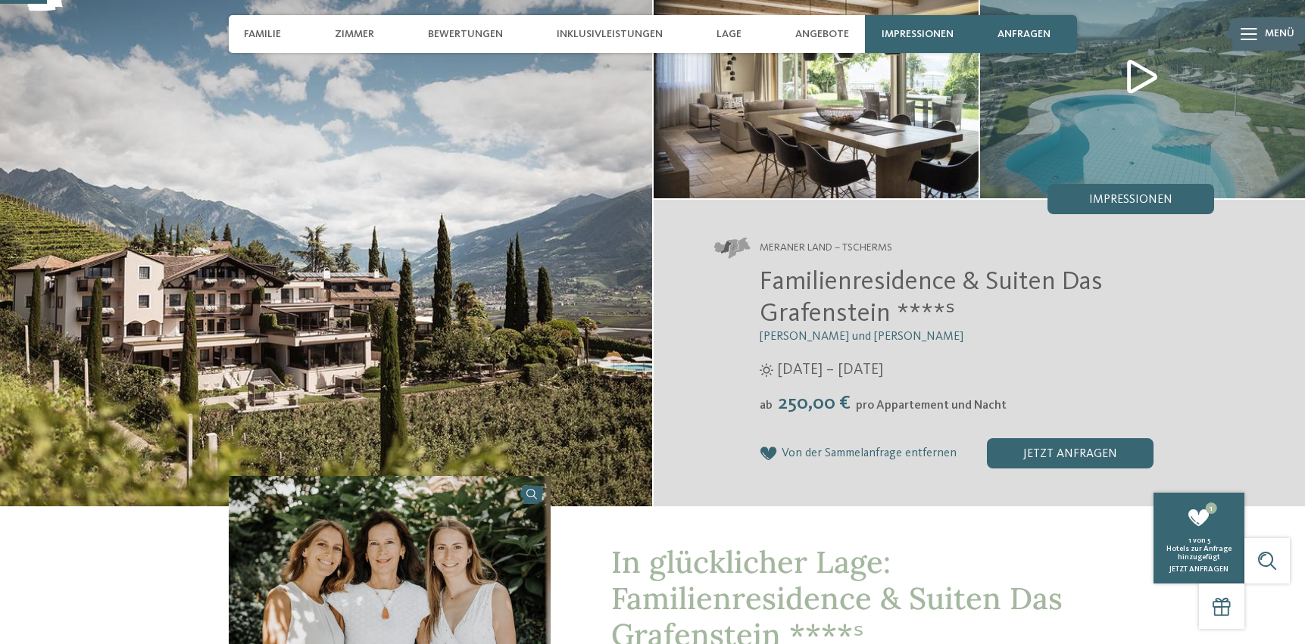
scroll to position [0, 0]
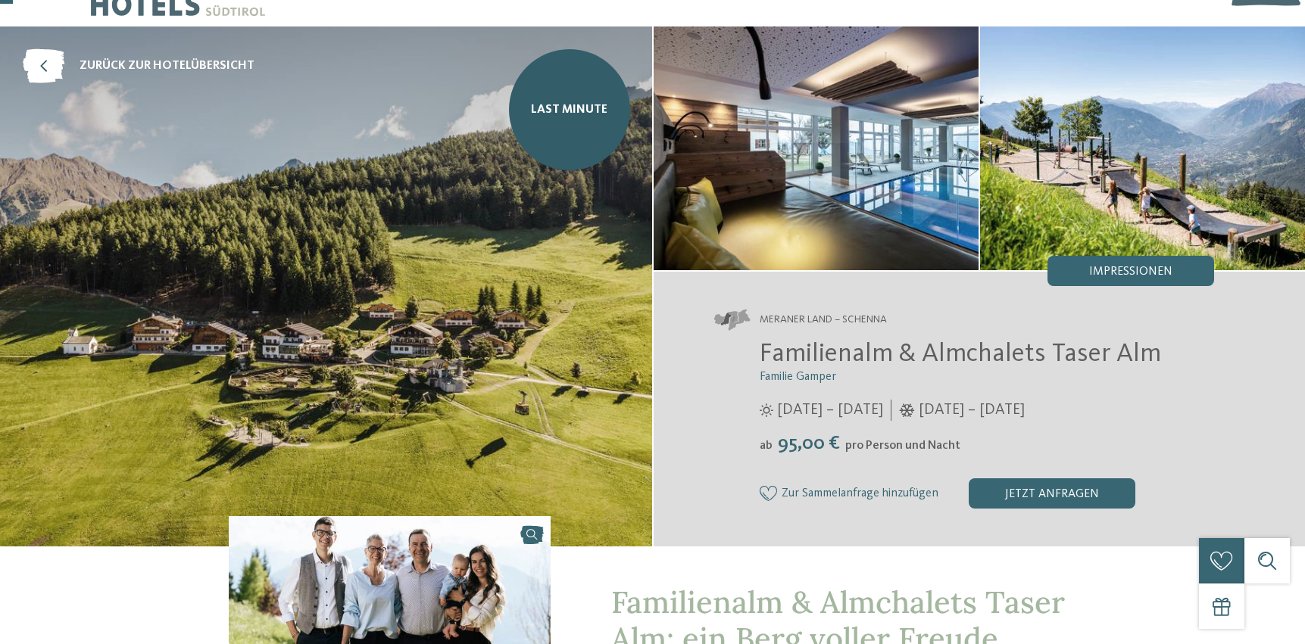
scroll to position [62, 0]
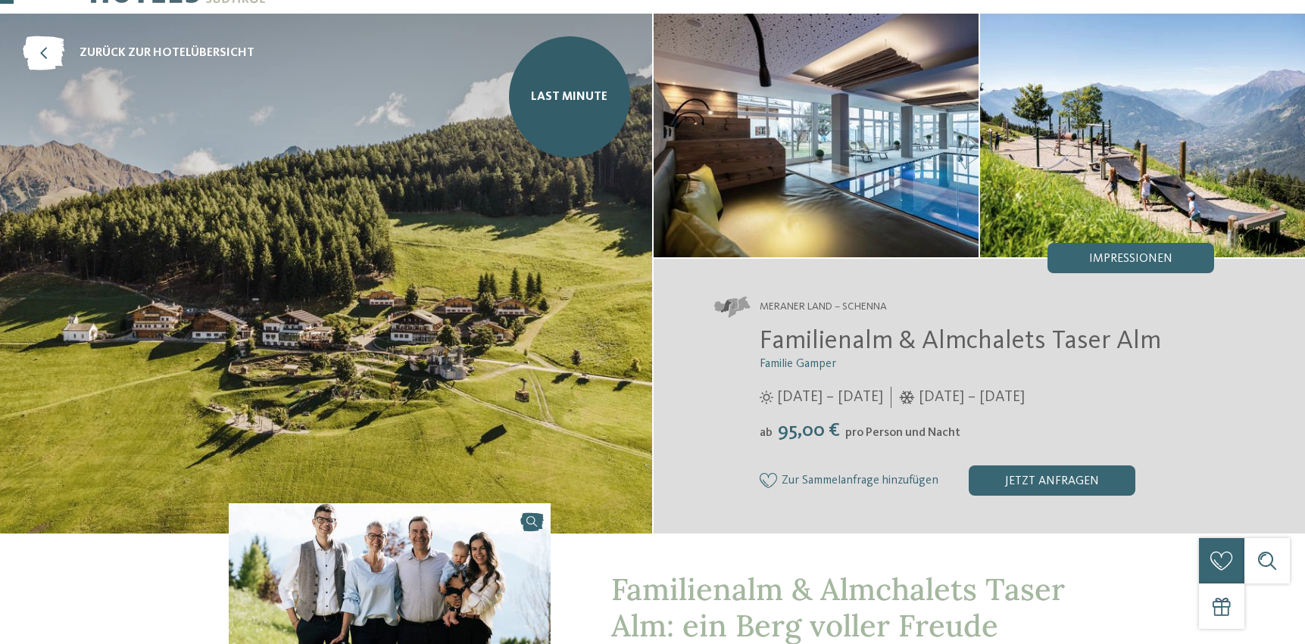
click at [774, 481] on icon at bounding box center [768, 480] width 18 height 15
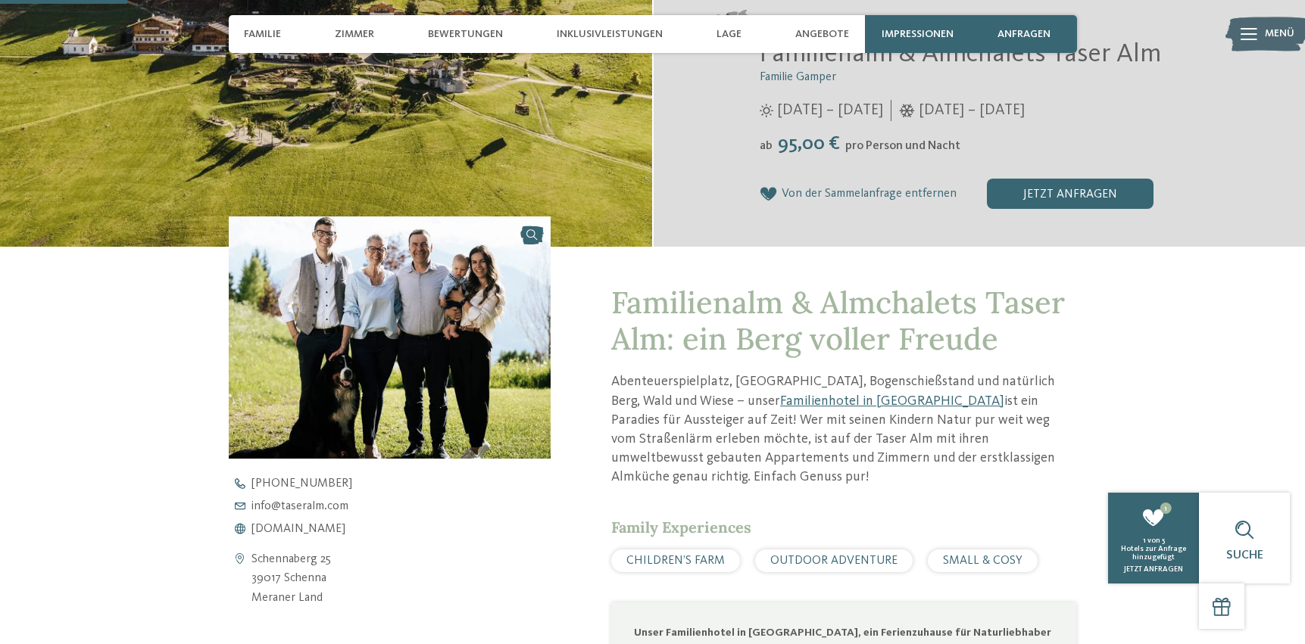
scroll to position [0, 0]
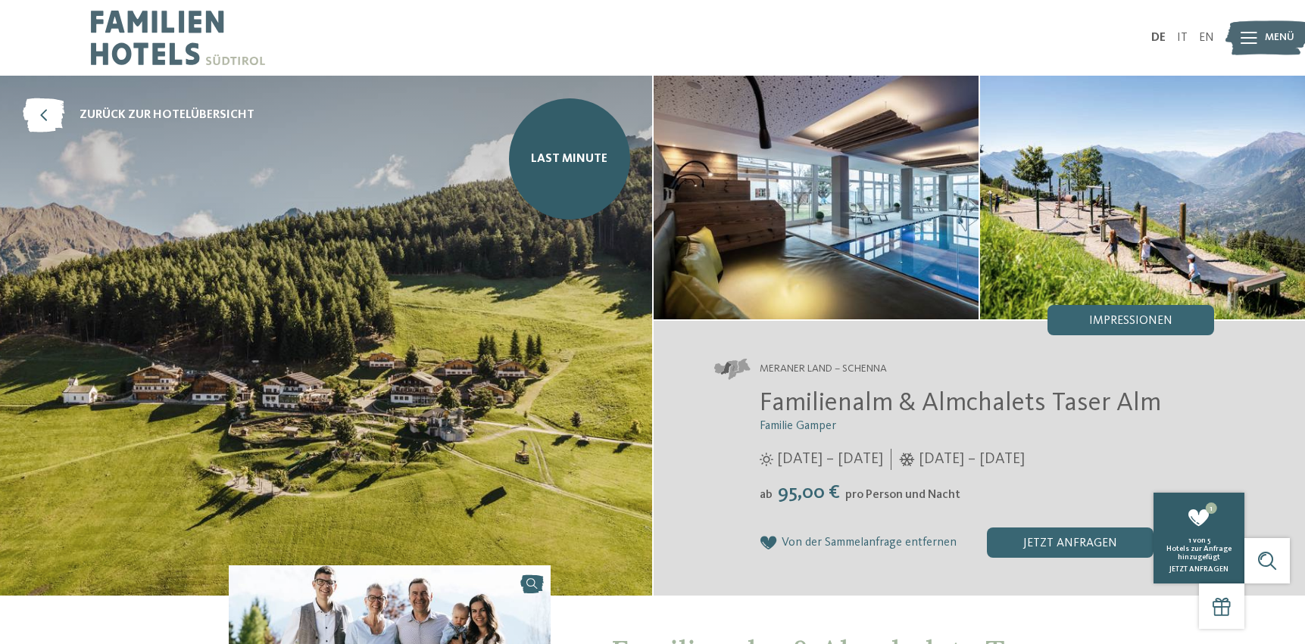
click at [1199, 553] on span "Hotels zur Anfrage hinzugefügt" at bounding box center [1198, 553] width 65 height 16
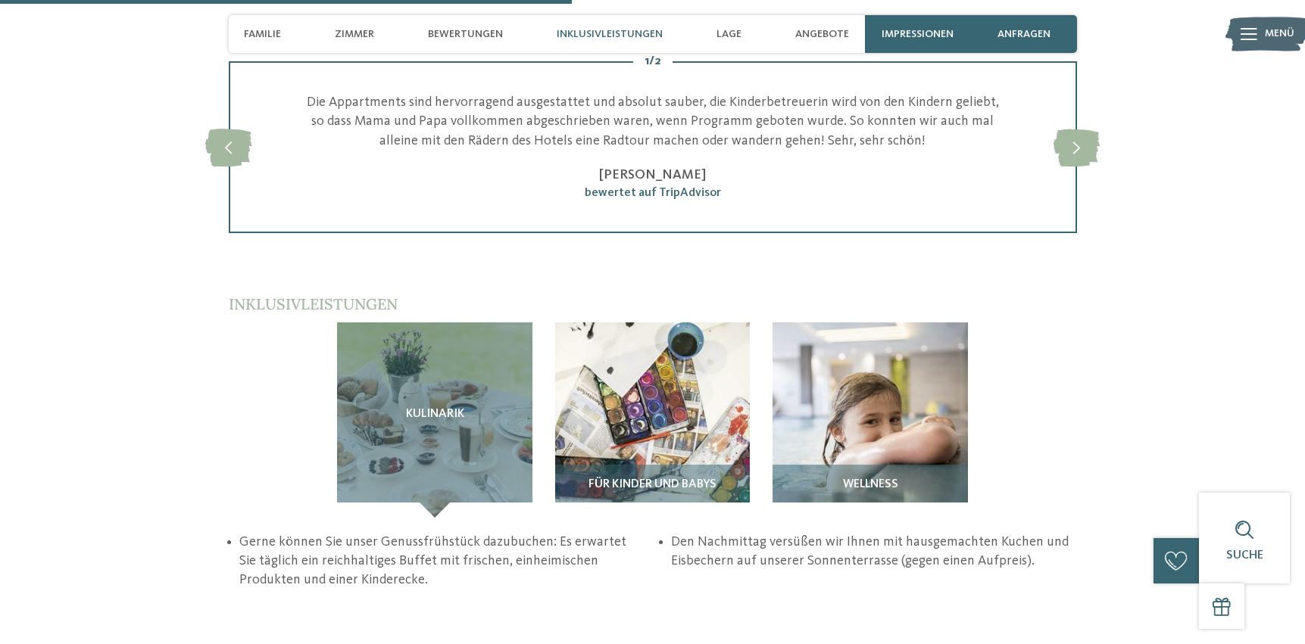
scroll to position [2303, 0]
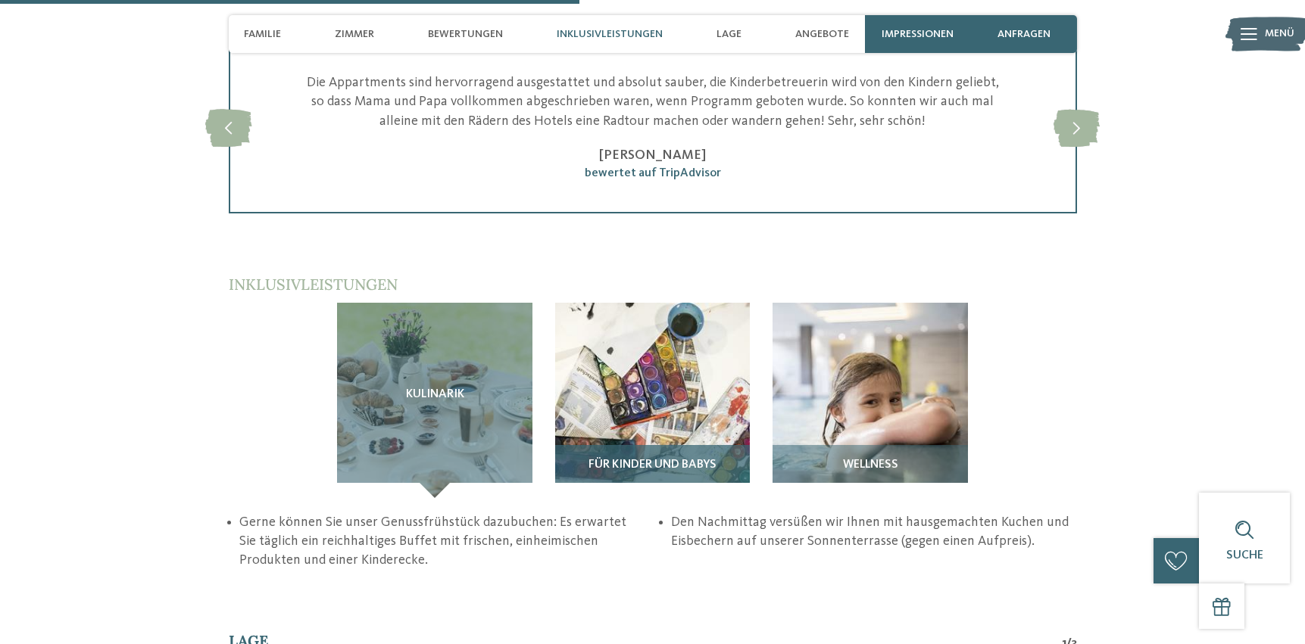
click at [673, 303] on img at bounding box center [652, 400] width 195 height 195
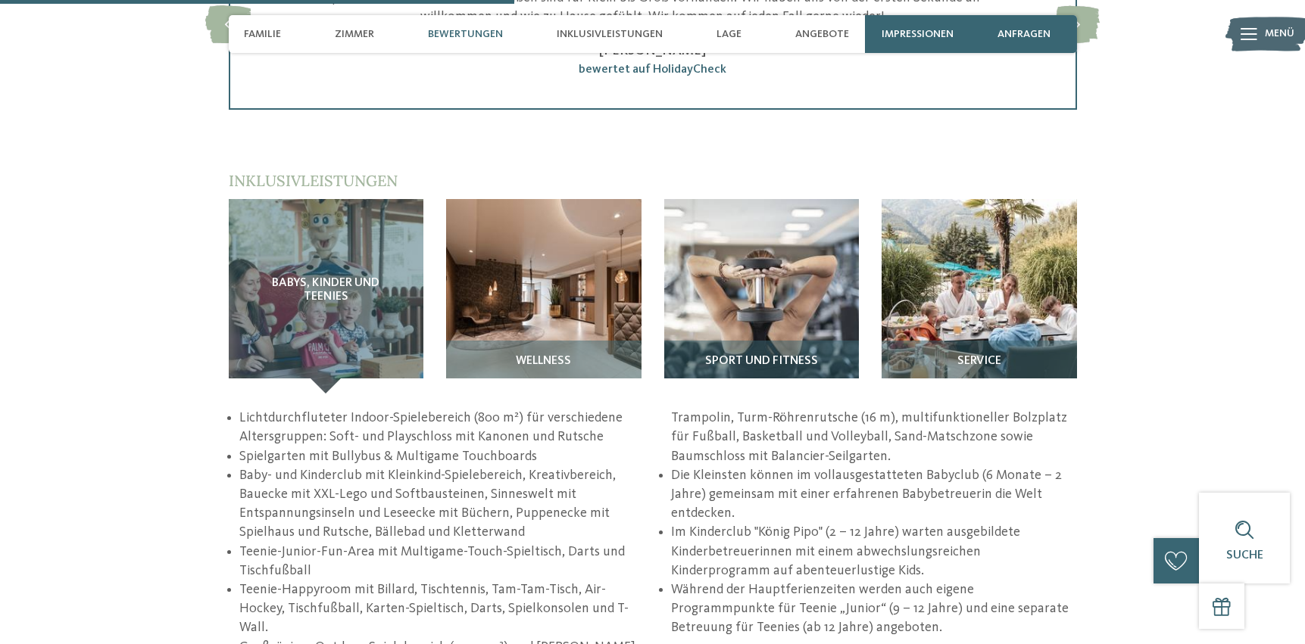
scroll to position [2017, 0]
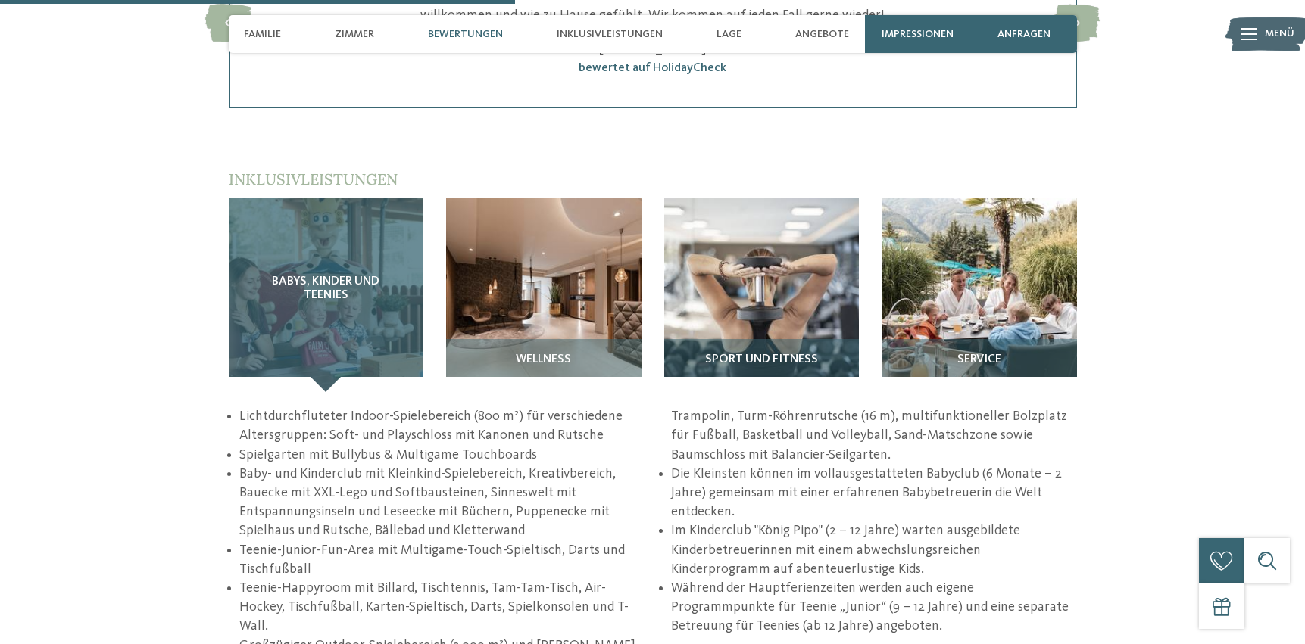
click at [337, 285] on span "Babys, Kinder und Teenies" at bounding box center [326, 289] width 135 height 26
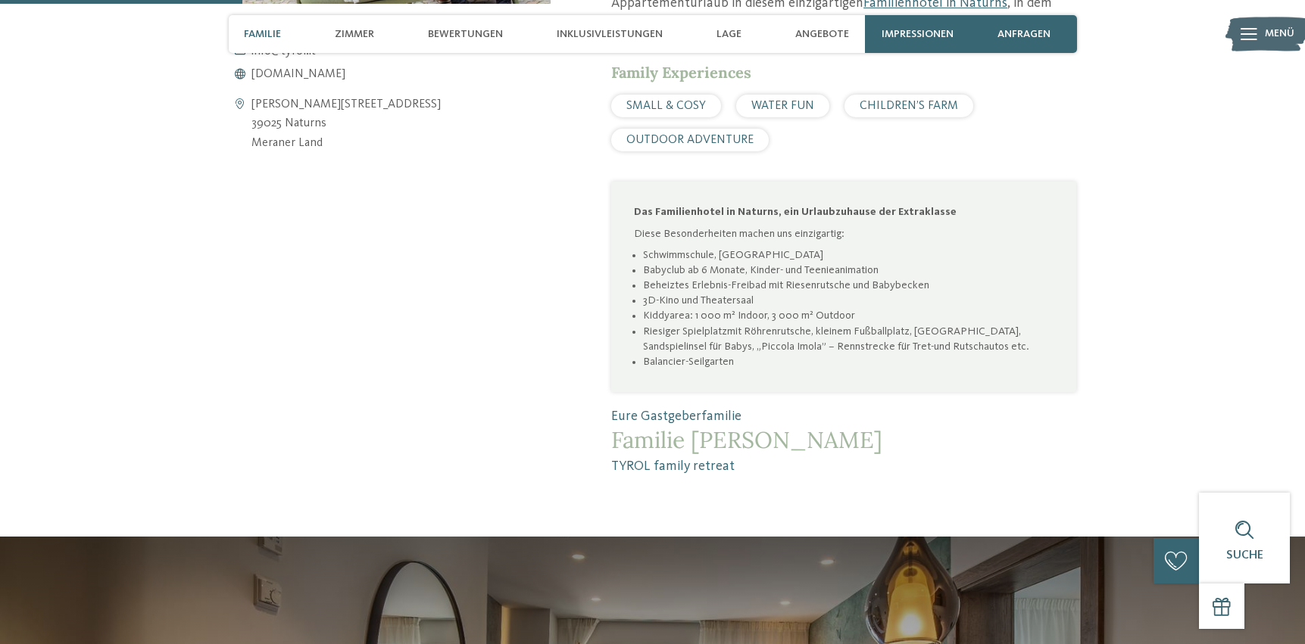
scroll to position [0, 0]
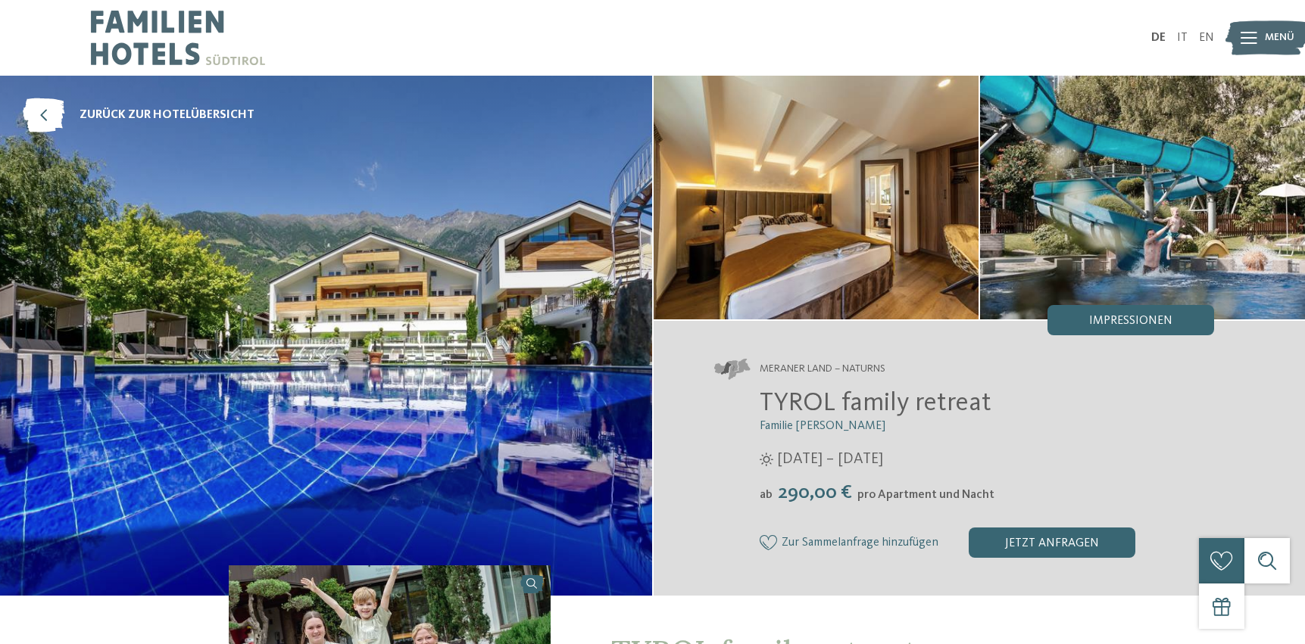
click at [769, 544] on icon at bounding box center [768, 542] width 18 height 15
click at [1053, 545] on div "jetzt anfragen" at bounding box center [1070, 543] width 167 height 30
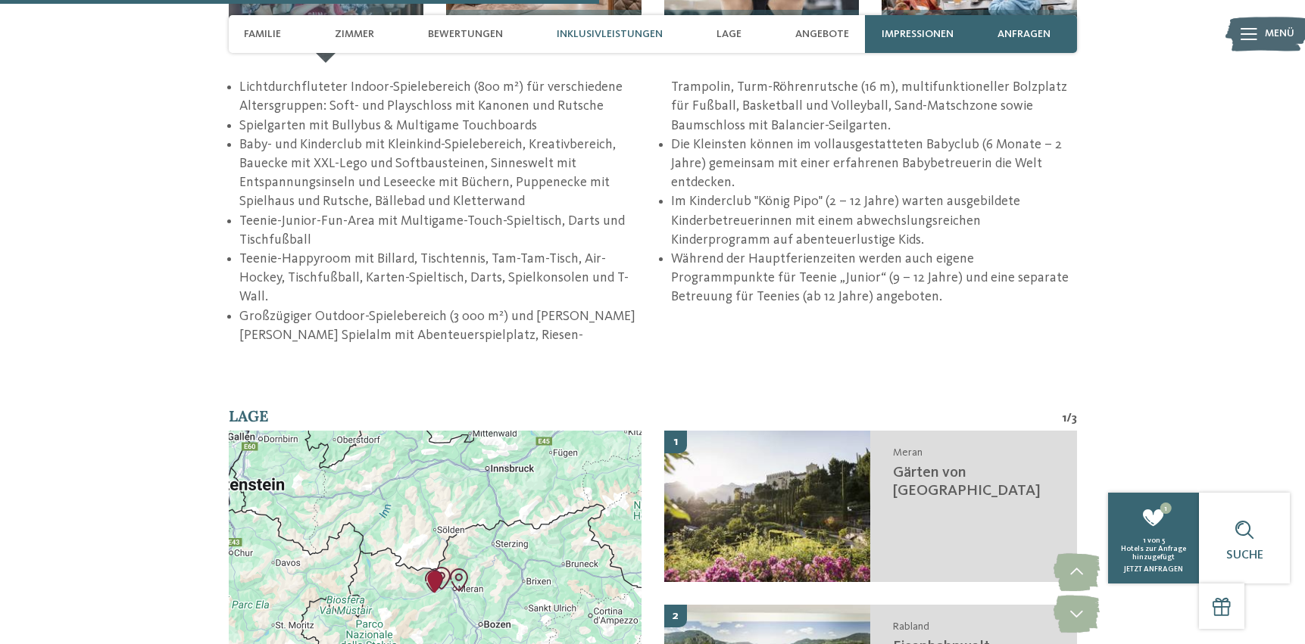
scroll to position [2343, 0]
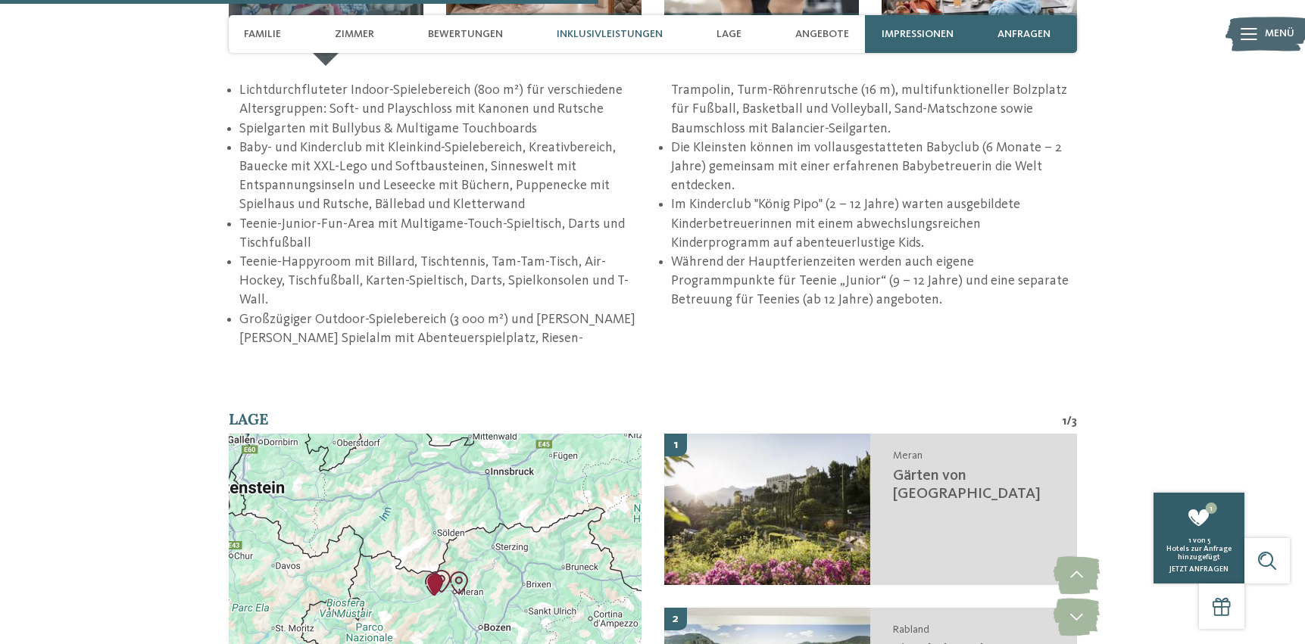
click at [1202, 561] on span "Hotels zur Anfrage hinzugefügt" at bounding box center [1198, 553] width 65 height 16
